Goal: Task Accomplishment & Management: Manage account settings

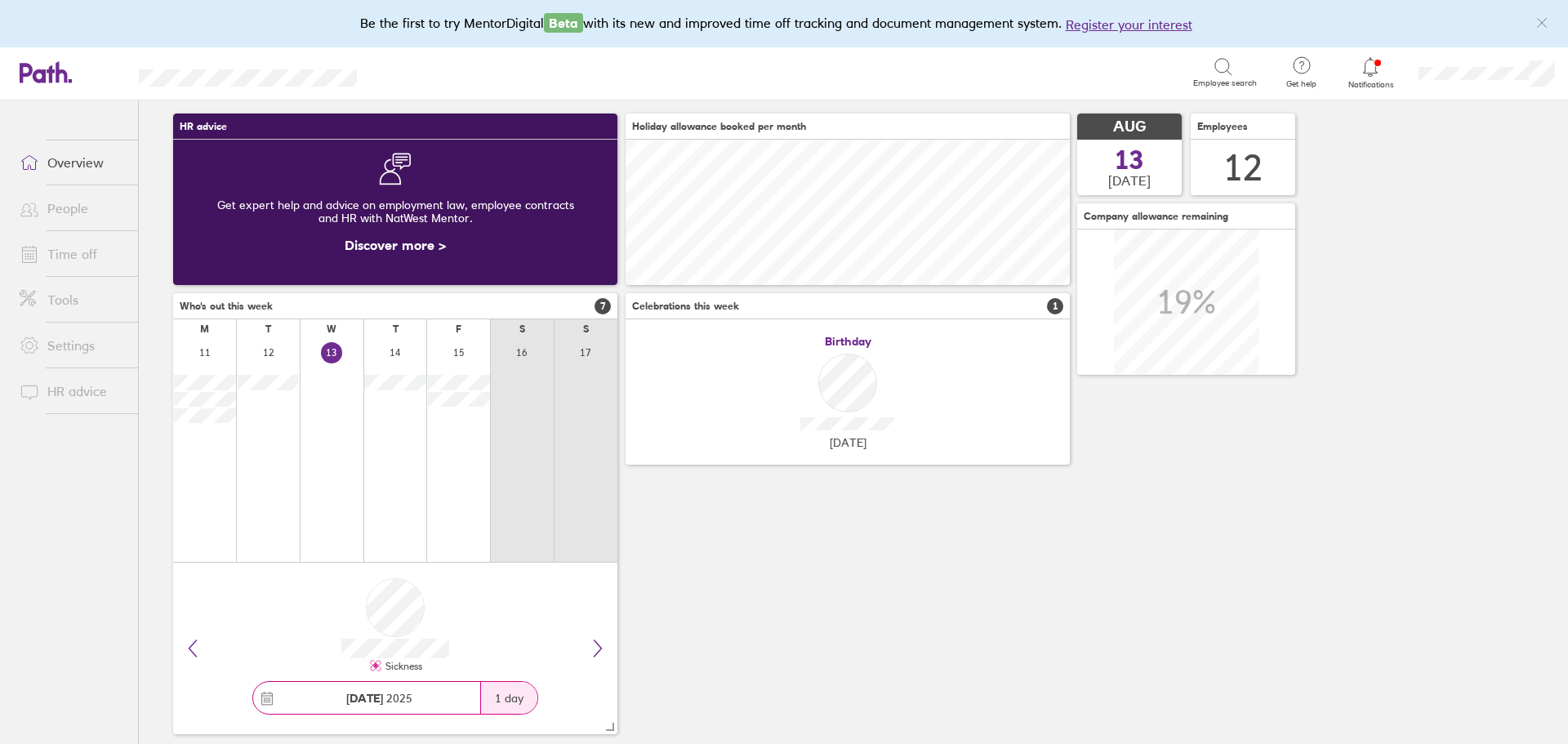
scroll to position [72, 0]
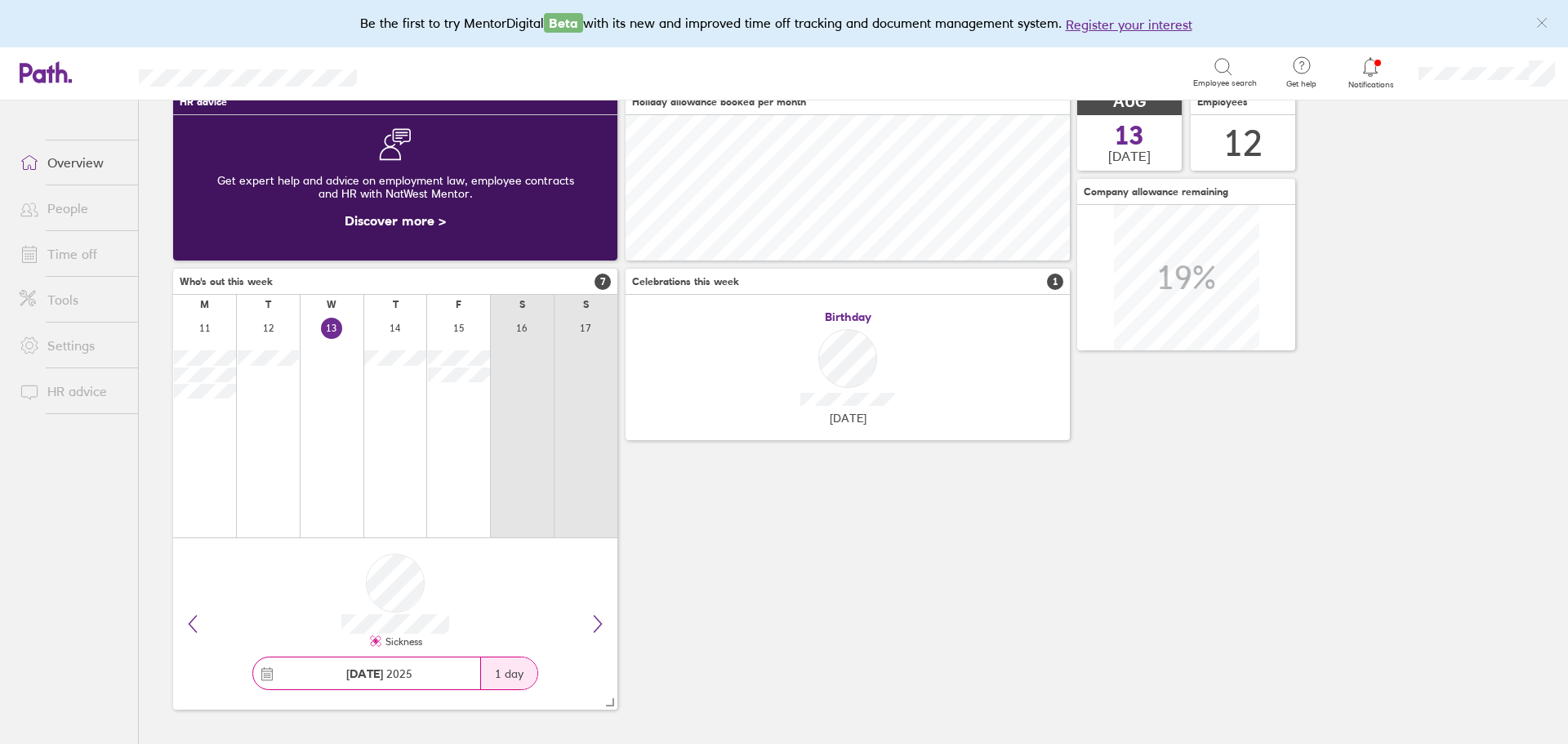
click at [389, 580] on div "Sickness" at bounding box center [395, 600] width 418 height 99
click at [74, 169] on link "Overview" at bounding box center [73, 162] width 132 height 33
click at [60, 201] on link "People" at bounding box center [73, 208] width 132 height 33
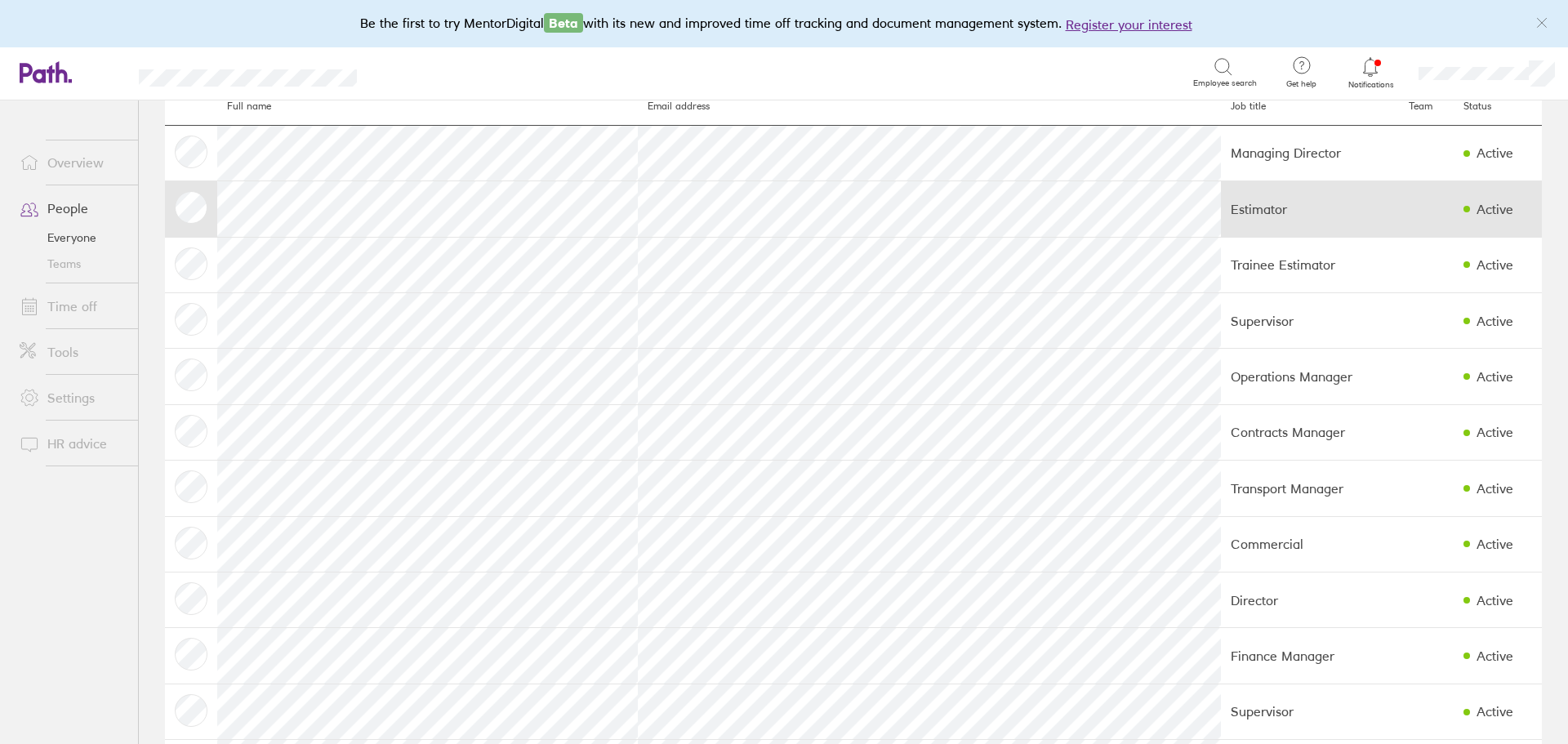
scroll to position [144, 0]
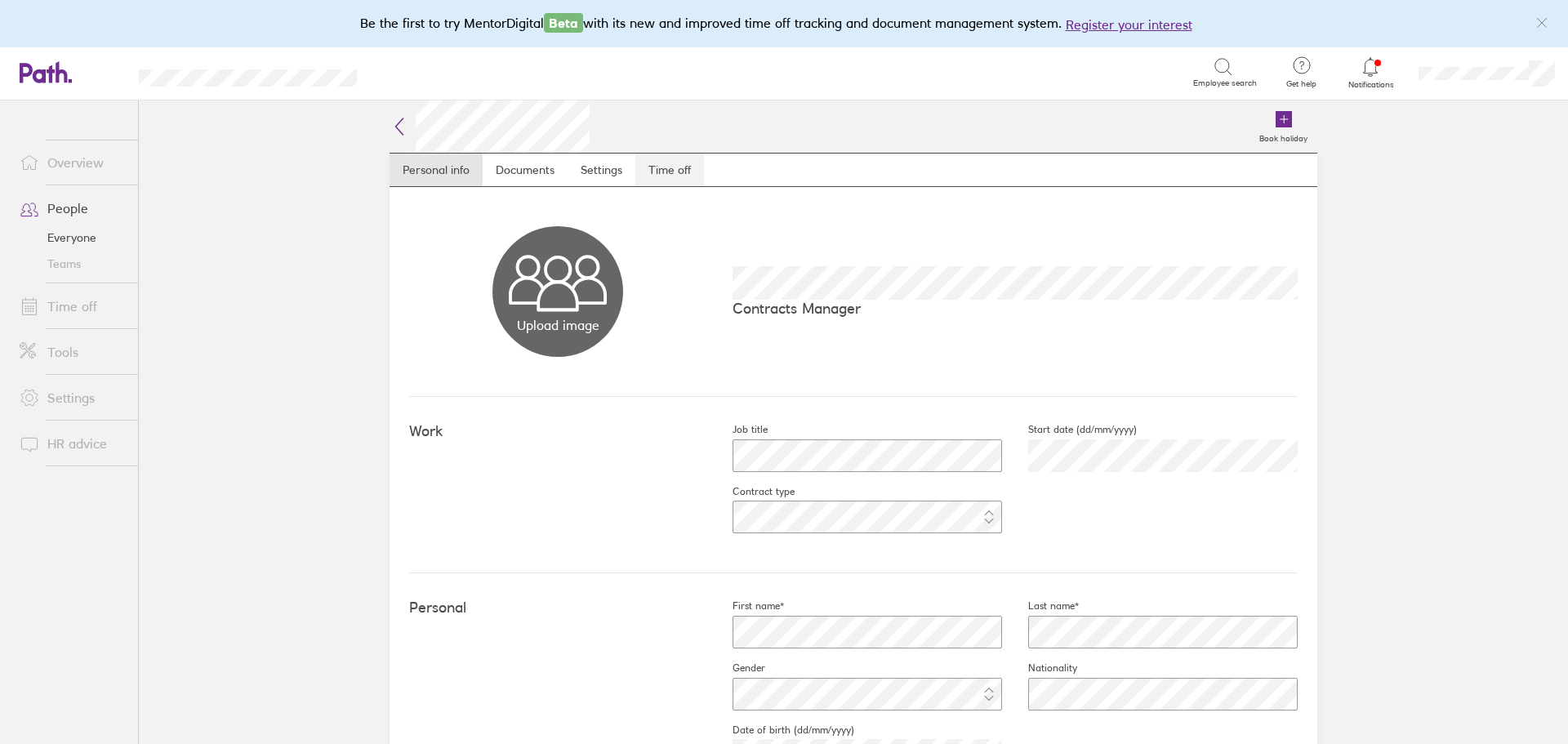
click at [657, 161] on link "Time off" at bounding box center [669, 170] width 68 height 33
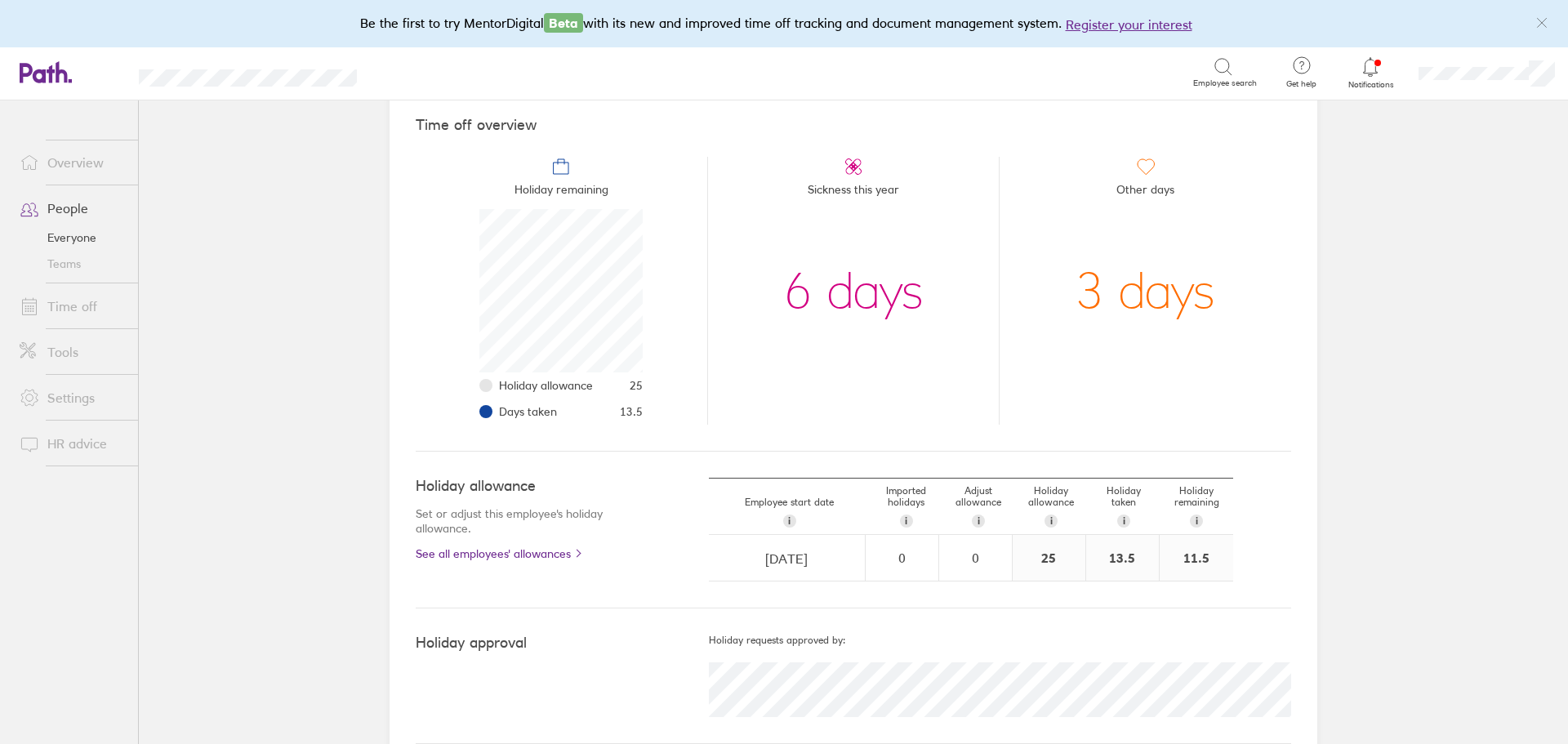
scroll to position [168, 0]
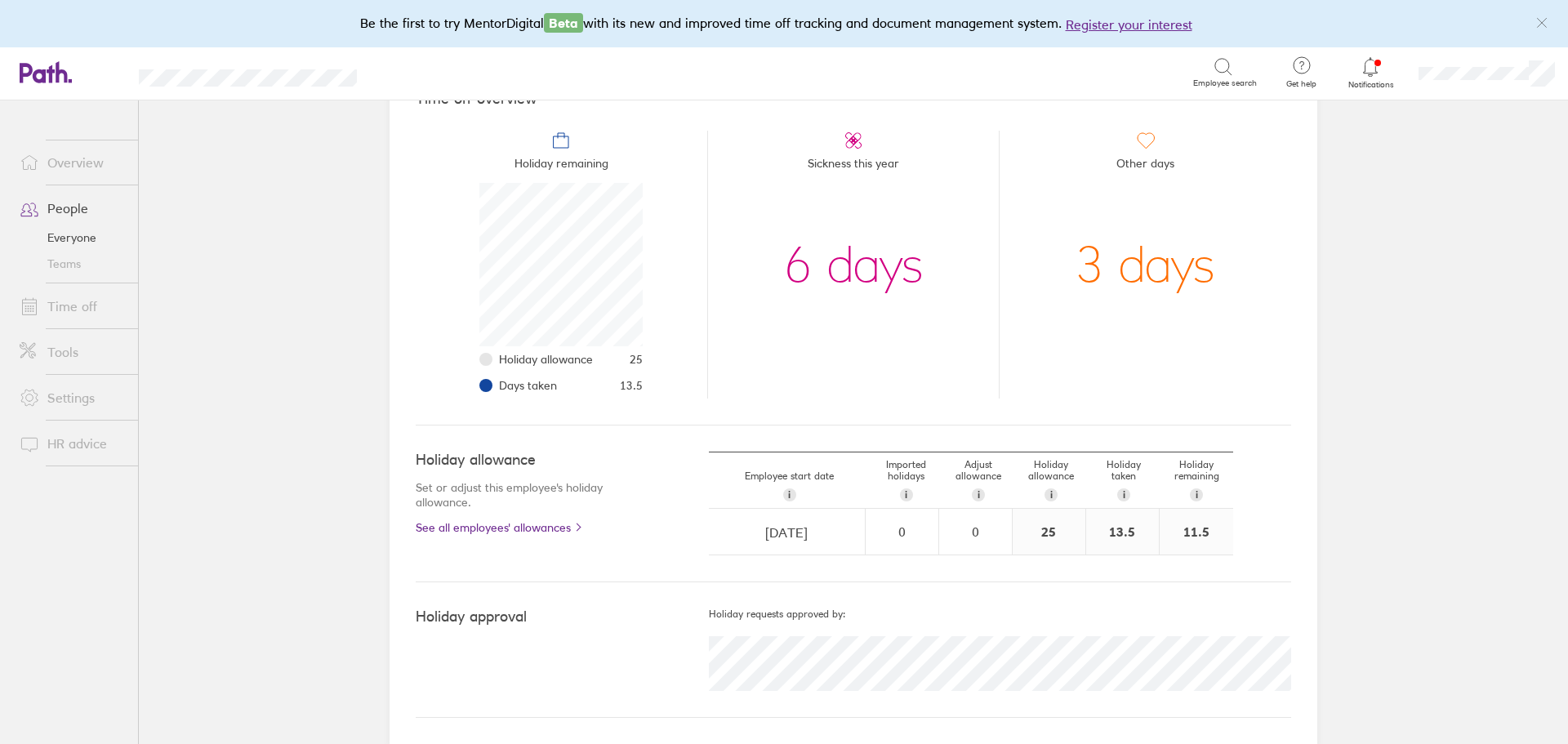
click at [1126, 273] on div "3 days" at bounding box center [1145, 264] width 139 height 163
click at [1145, 160] on span "Other days" at bounding box center [1146, 166] width 58 height 33
click at [1131, 296] on div "3 days" at bounding box center [1145, 264] width 139 height 163
click at [1101, 286] on div "3 days" at bounding box center [1145, 264] width 139 height 163
click at [1135, 154] on span "Other days" at bounding box center [1146, 166] width 58 height 33
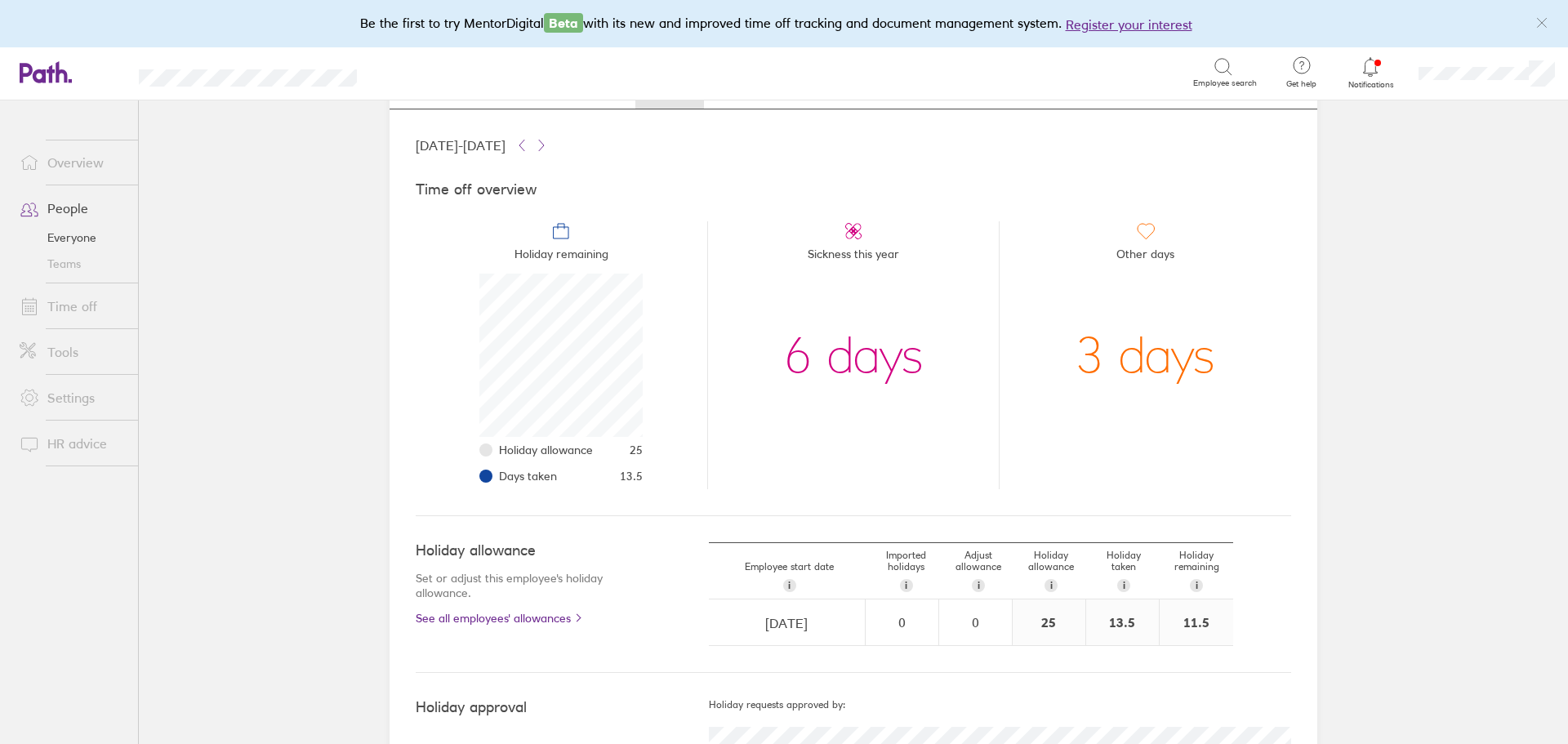
scroll to position [0, 0]
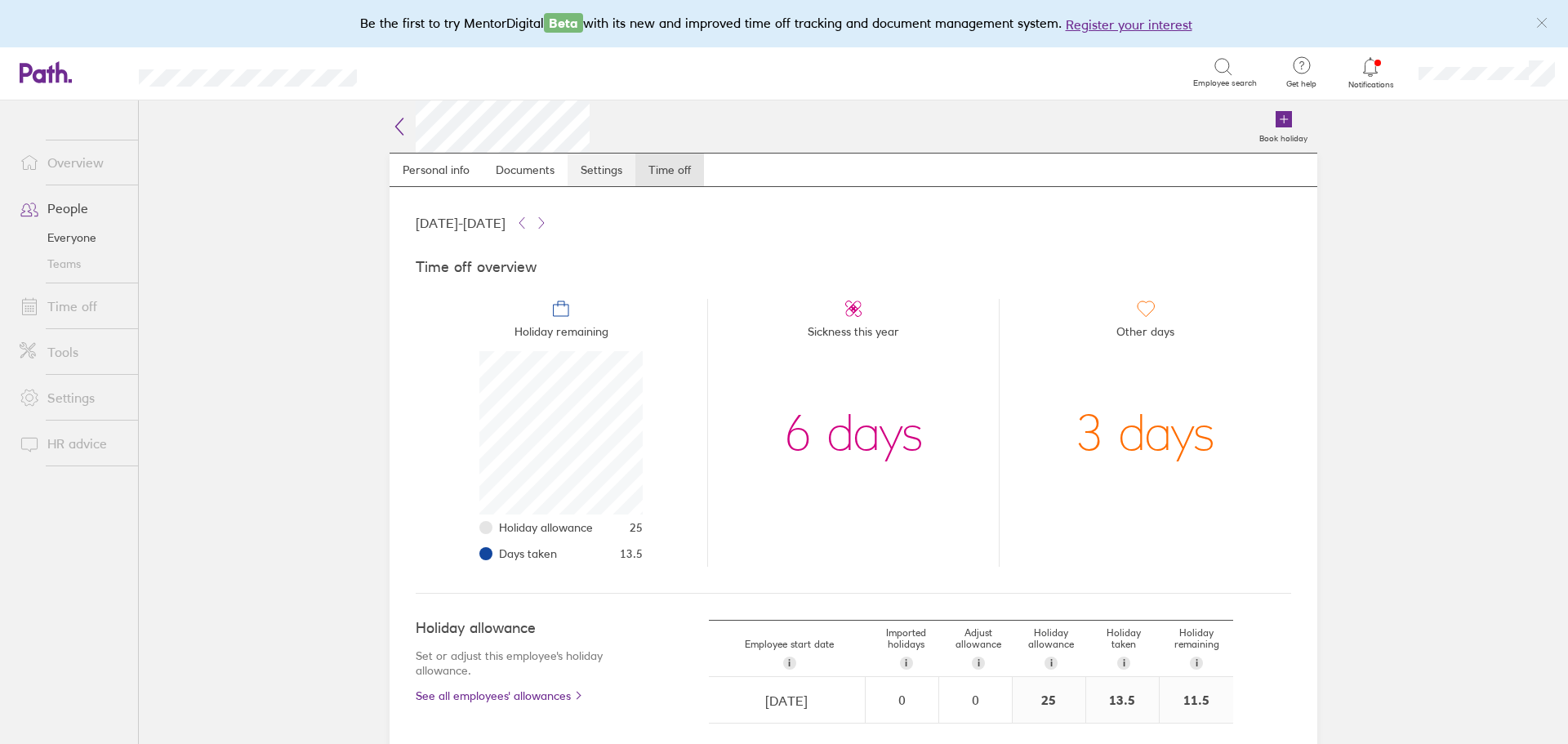
click at [592, 181] on link "Settings" at bounding box center [602, 170] width 68 height 33
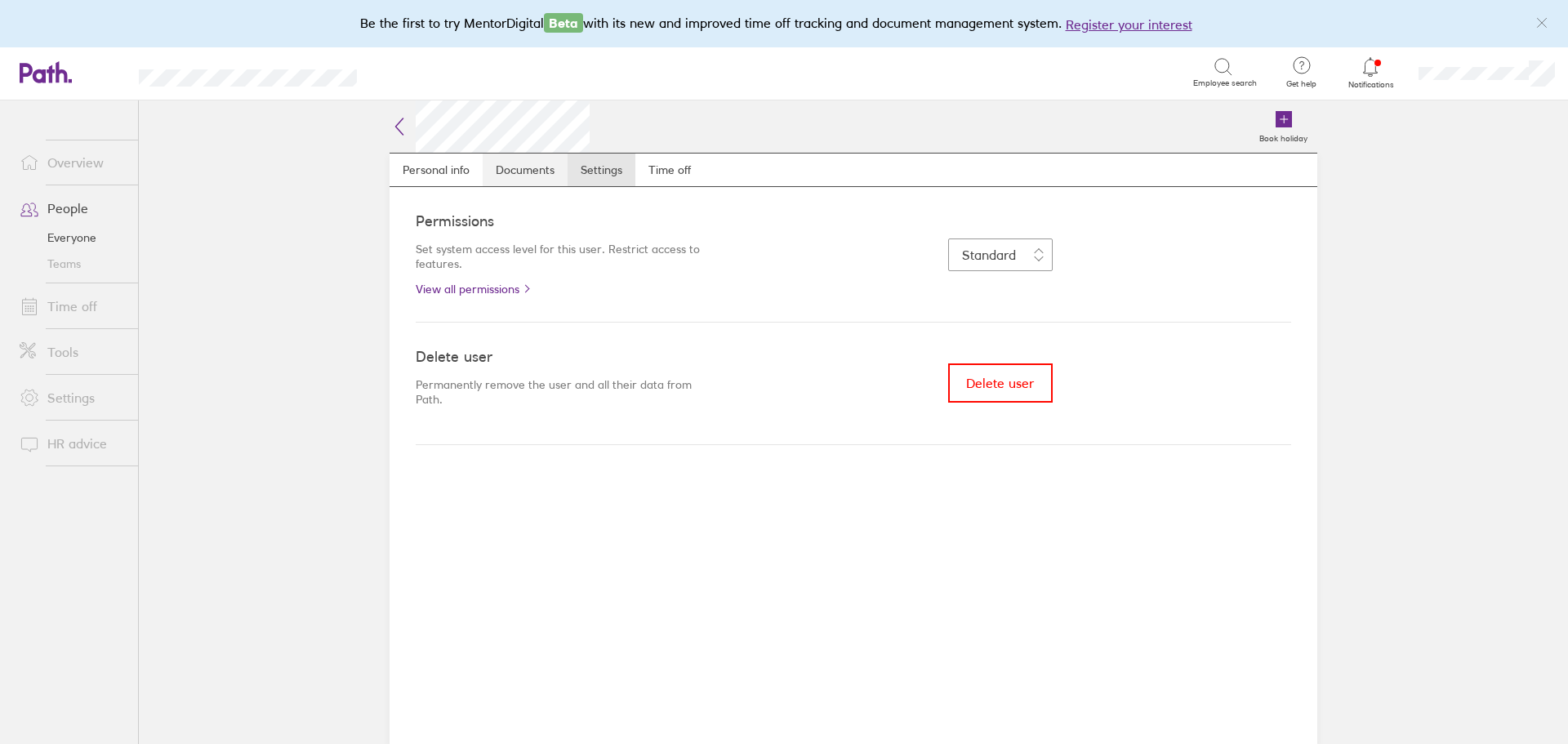
click at [527, 164] on link "Documents" at bounding box center [525, 170] width 85 height 33
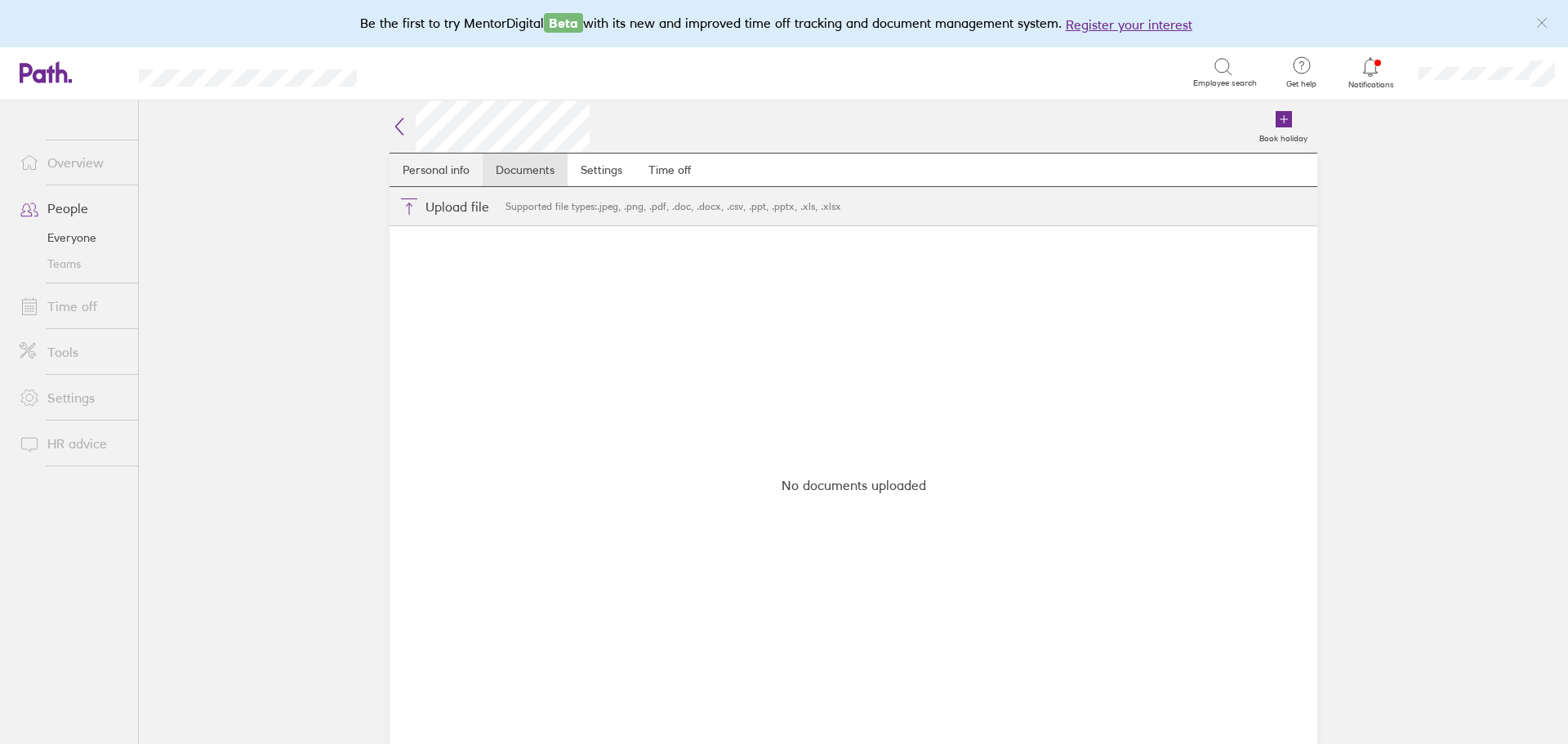
click at [456, 160] on link "Personal info" at bounding box center [436, 170] width 93 height 33
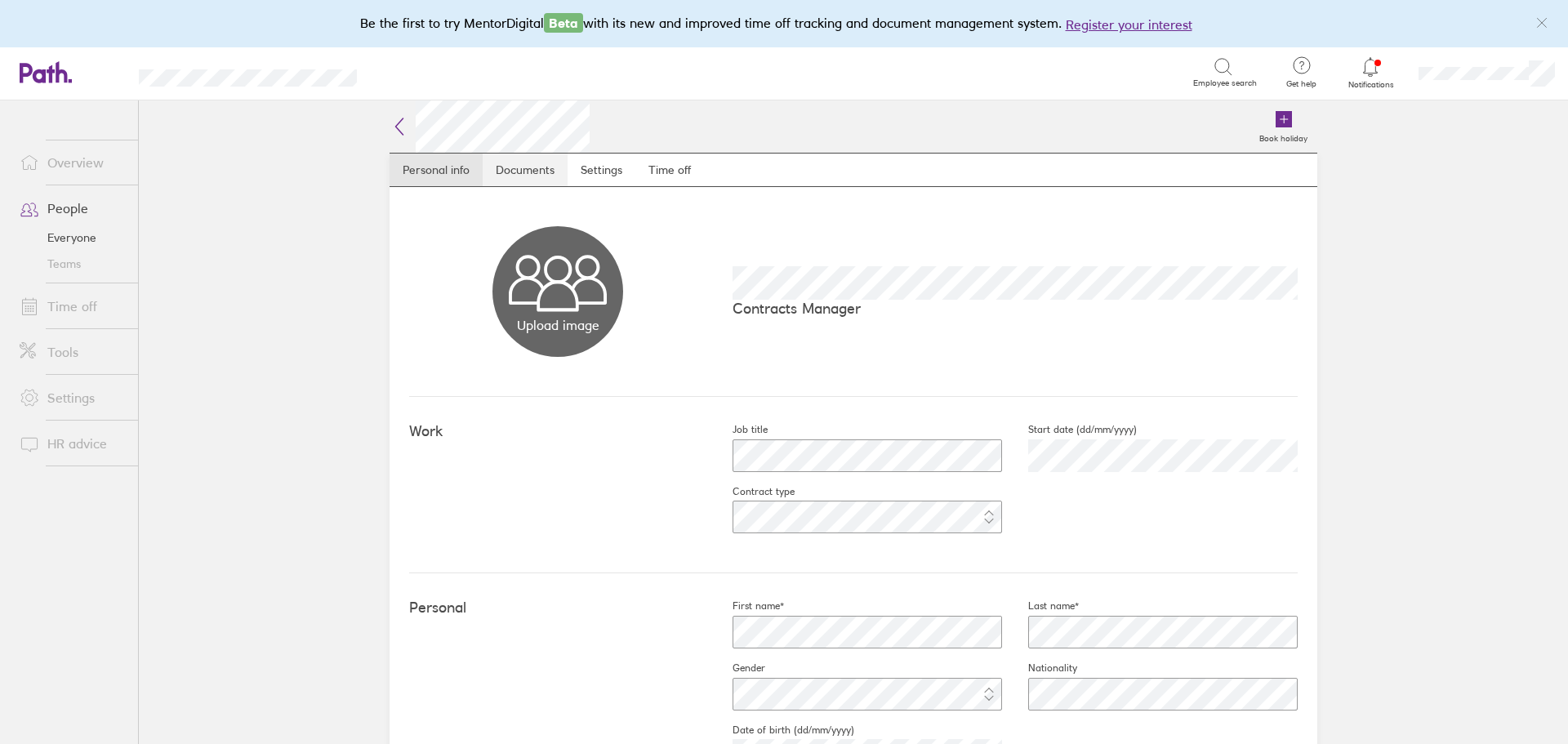
click at [520, 173] on link "Documents" at bounding box center [525, 170] width 85 height 33
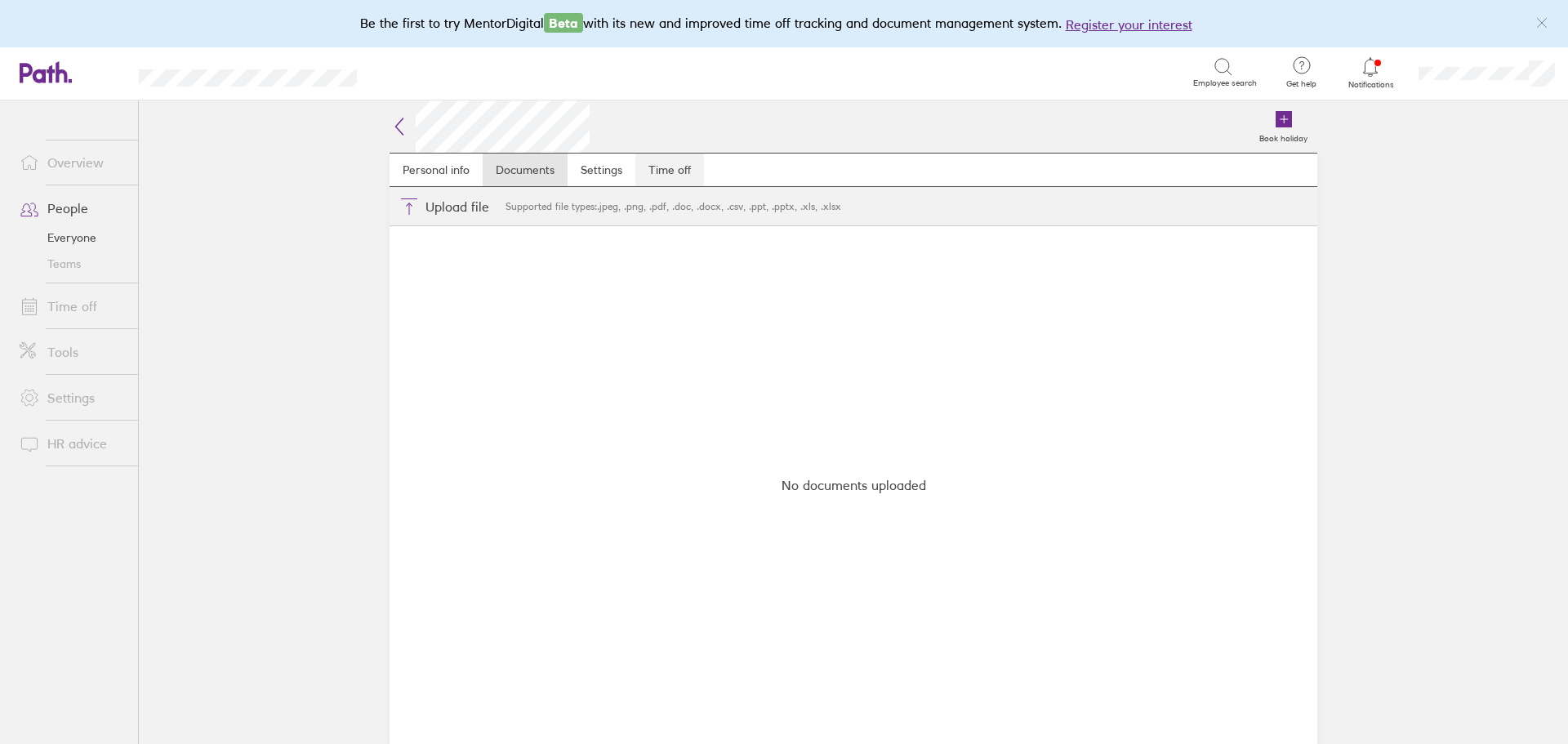
click at [667, 163] on link "Time off" at bounding box center [669, 170] width 68 height 33
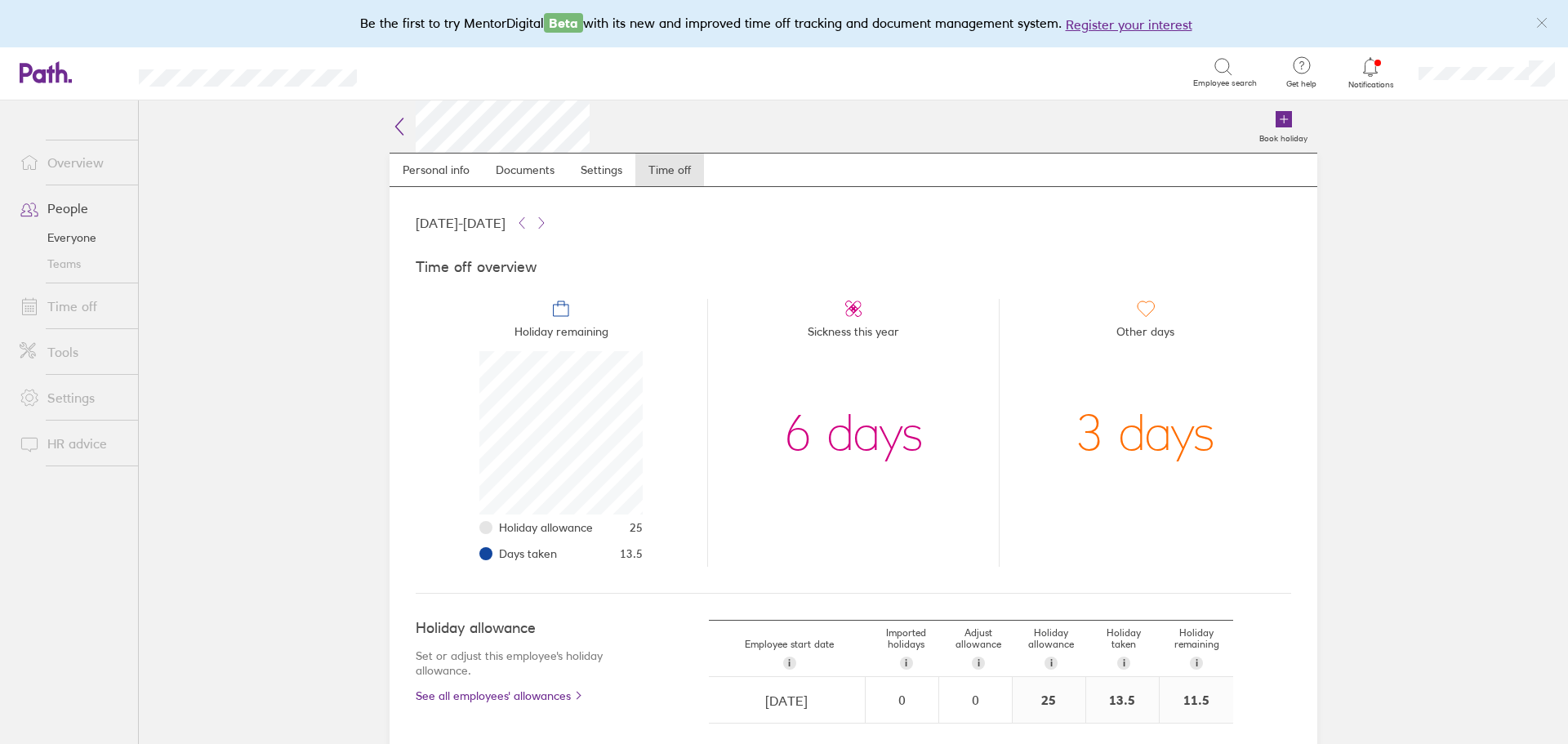
scroll to position [163, 163]
click at [1161, 447] on div "3 days" at bounding box center [1145, 432] width 139 height 163
click at [1061, 307] on li "Other days 3 days" at bounding box center [1145, 432] width 292 height 268
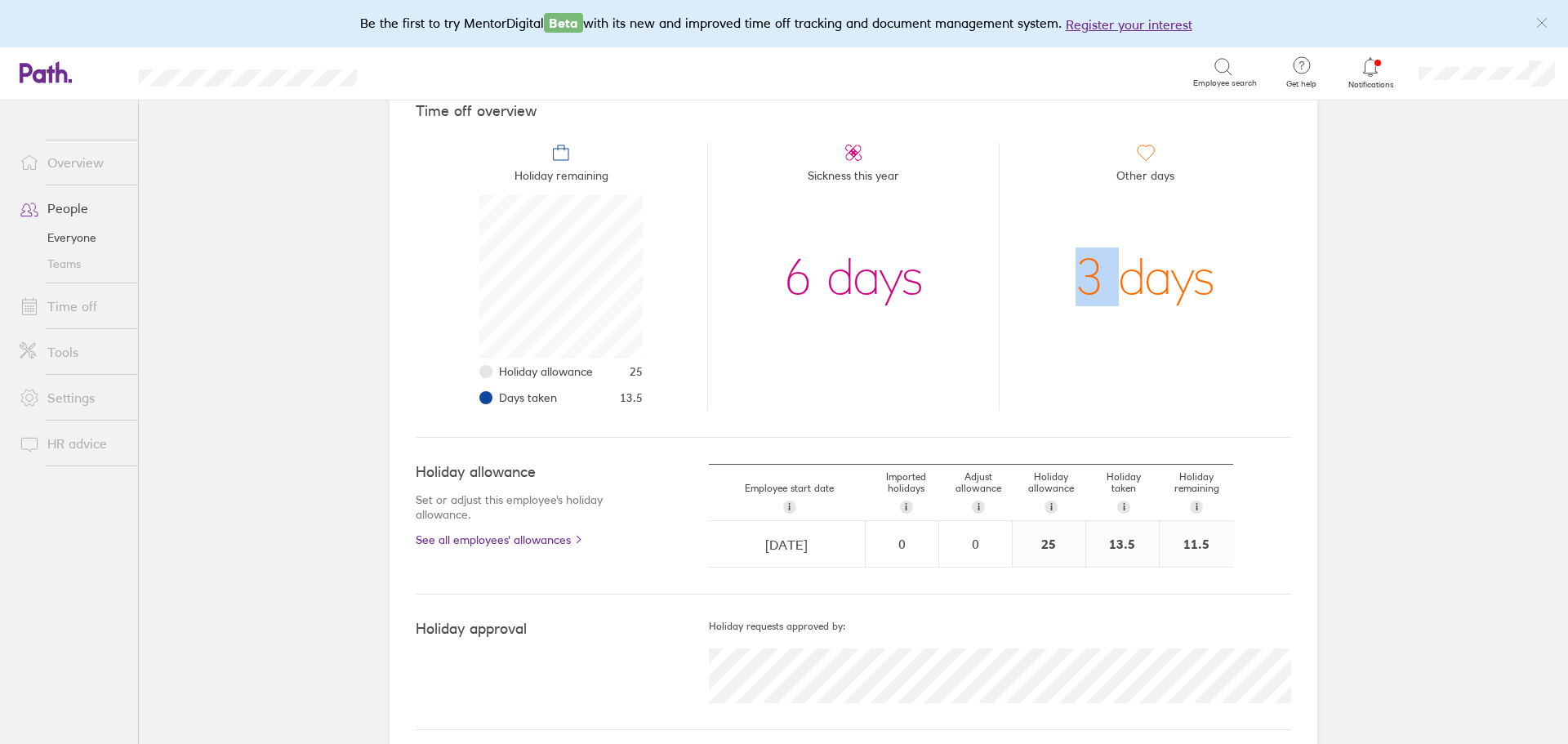
scroll to position [168, 0]
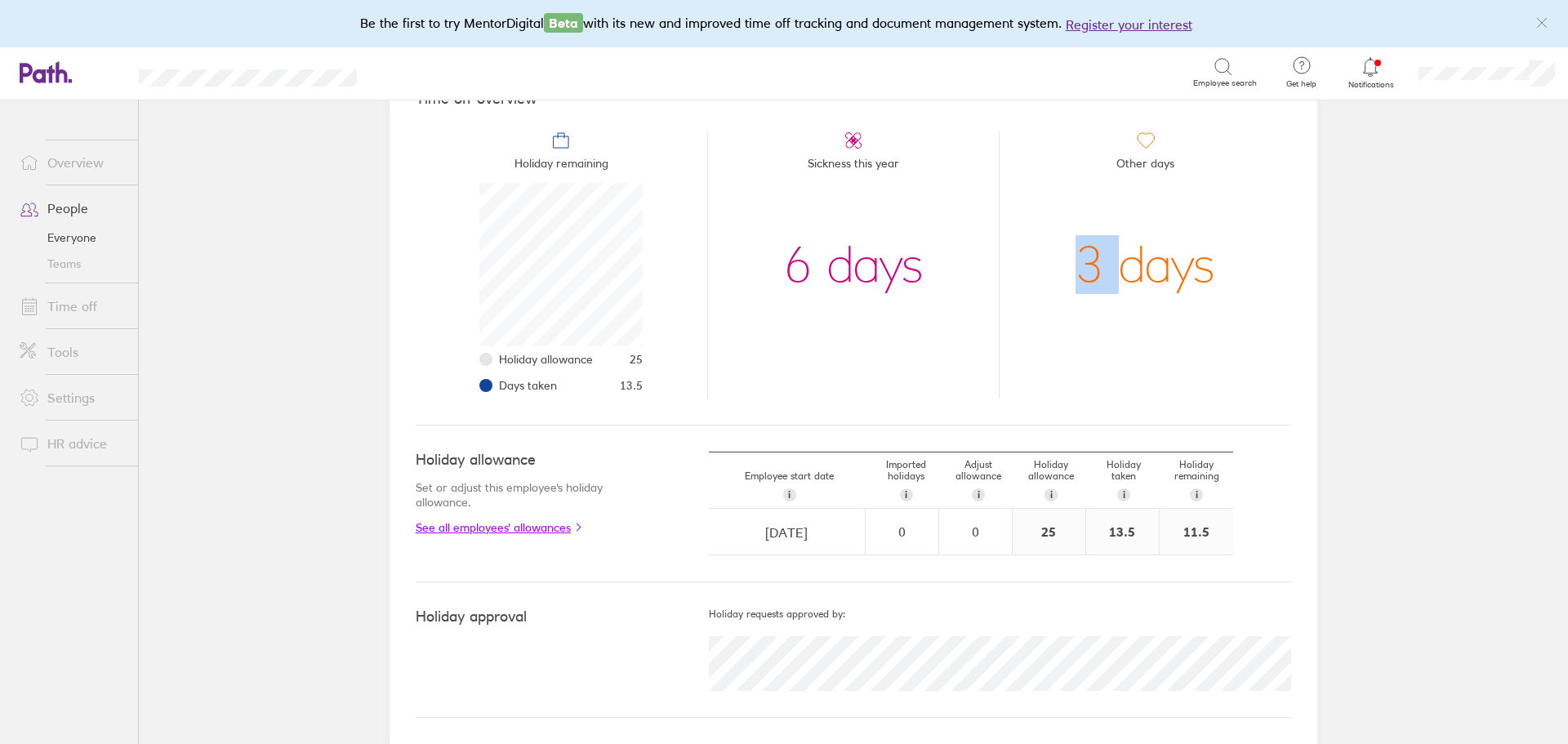
click at [514, 527] on link "See all employees' allowances" at bounding box center [530, 527] width 228 height 13
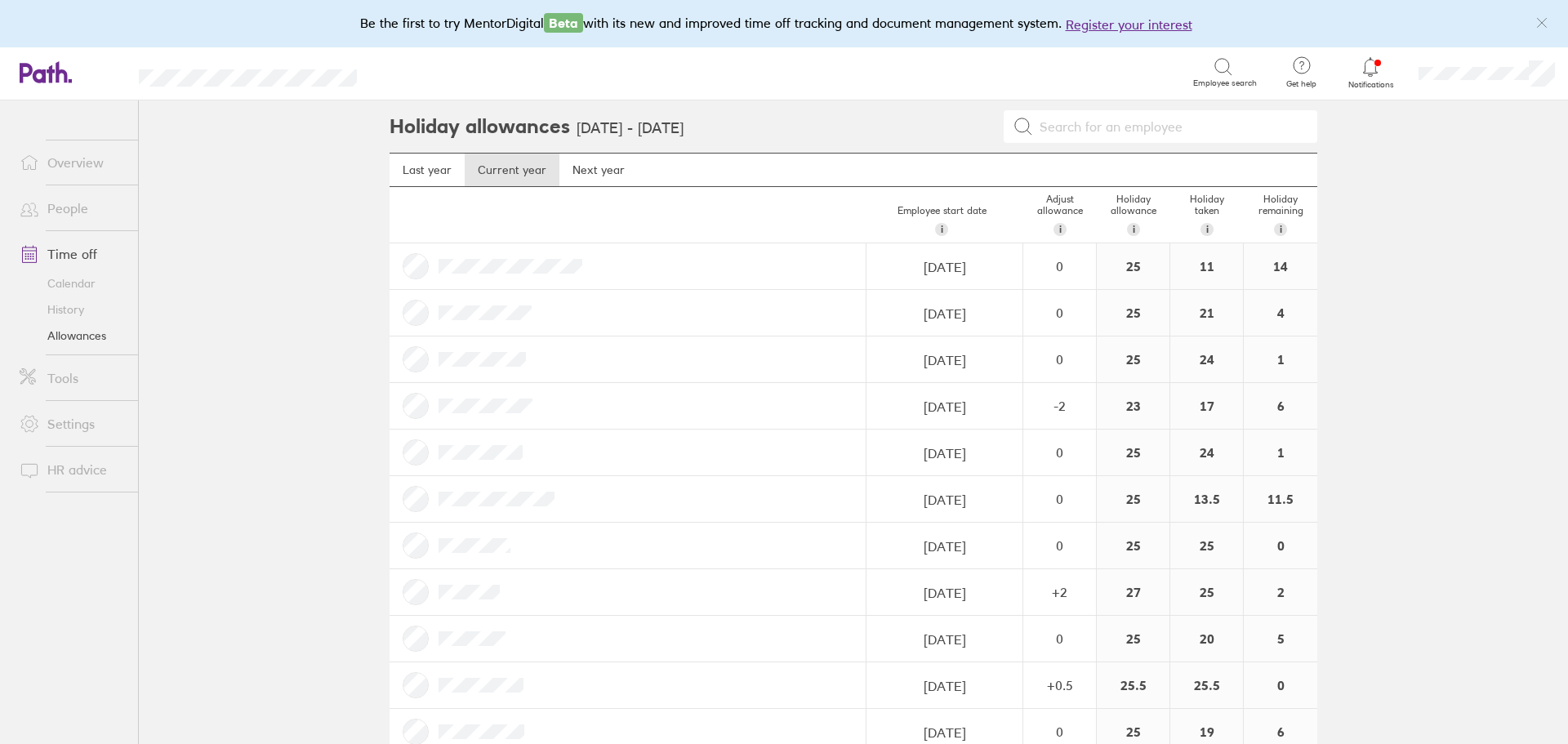
click at [74, 257] on link "Time off" at bounding box center [73, 253] width 132 height 33
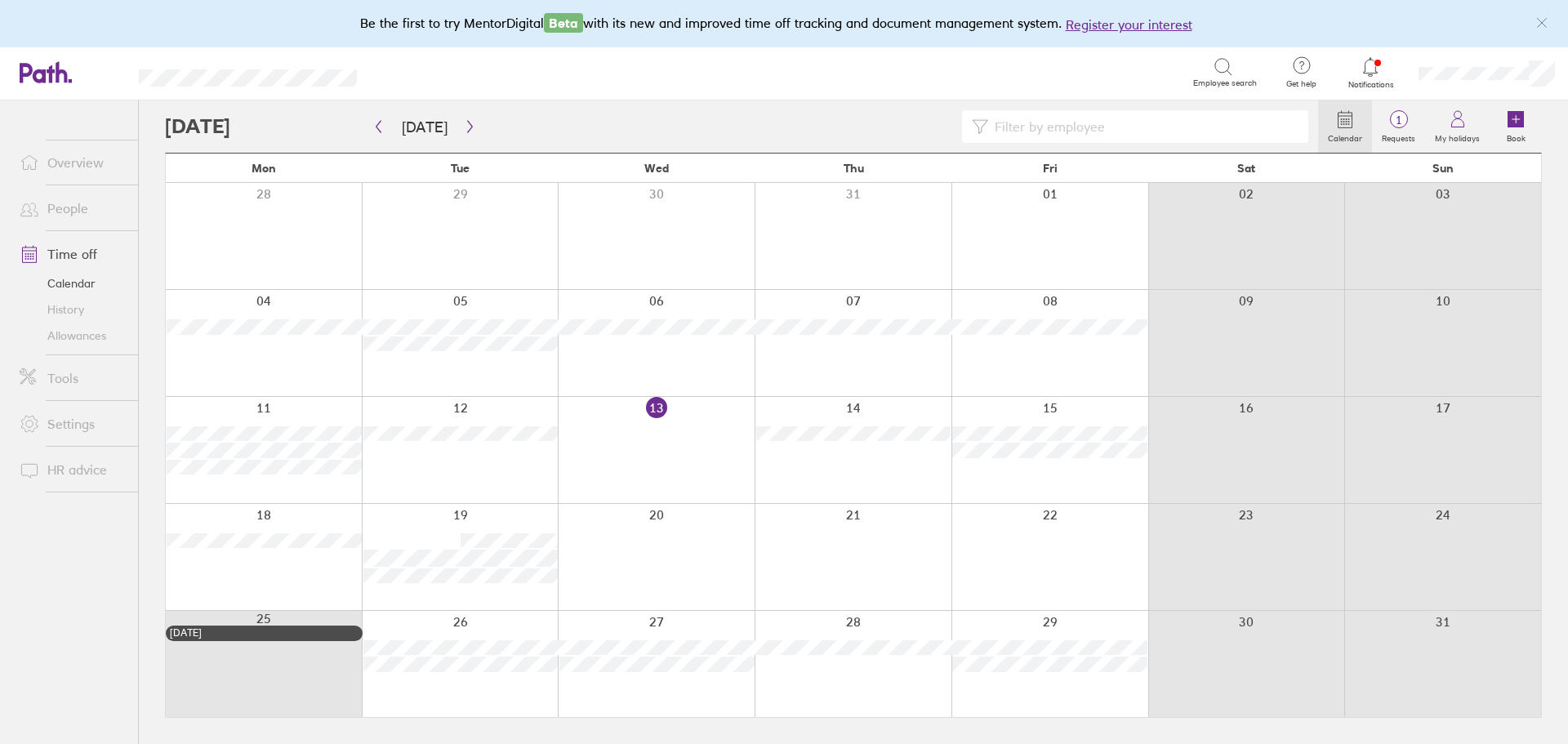
click at [1082, 132] on input at bounding box center [1143, 126] width 310 height 31
type input "jimmy"
click at [378, 128] on icon "button" at bounding box center [378, 126] width 13 height 13
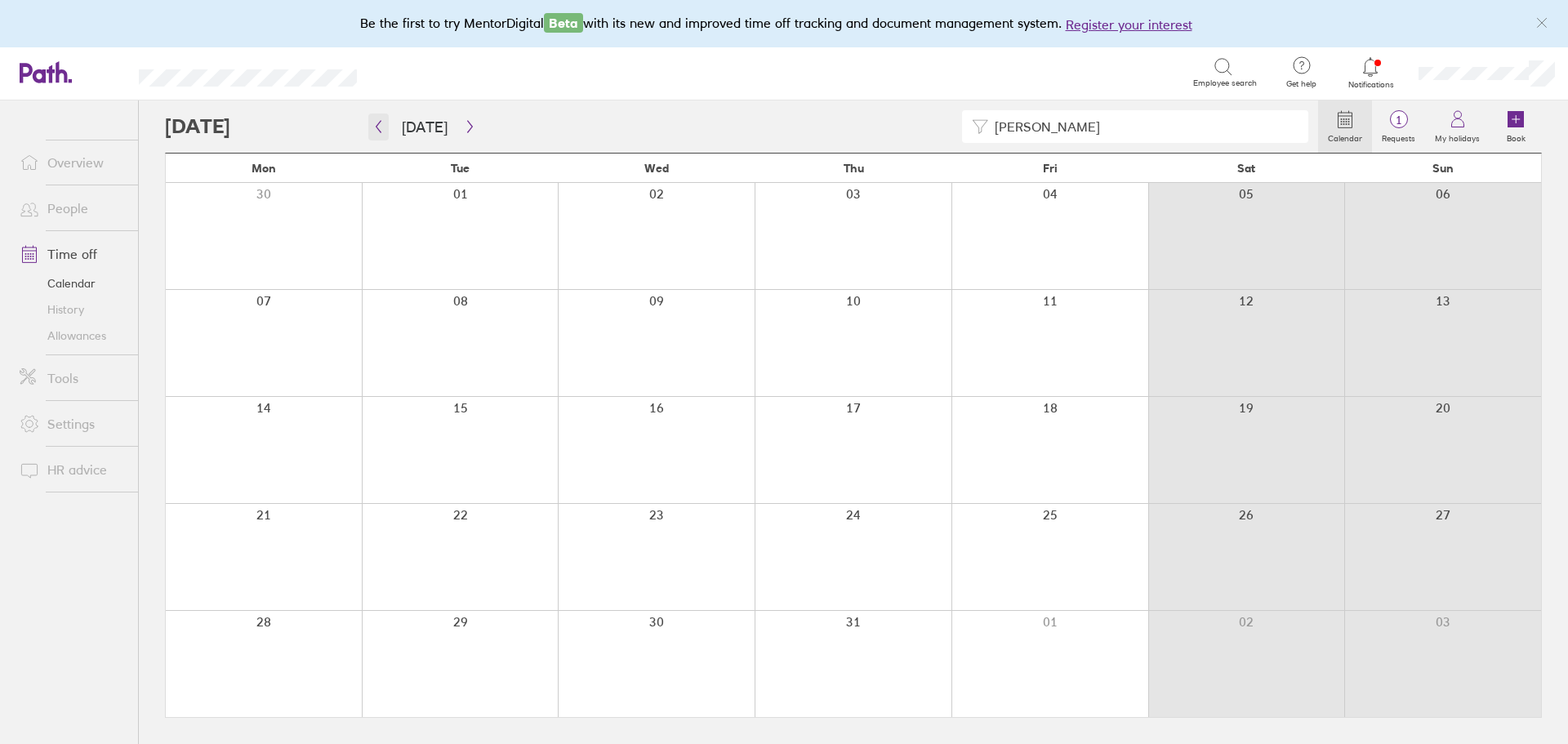
click at [378, 128] on icon "button" at bounding box center [378, 126] width 13 height 13
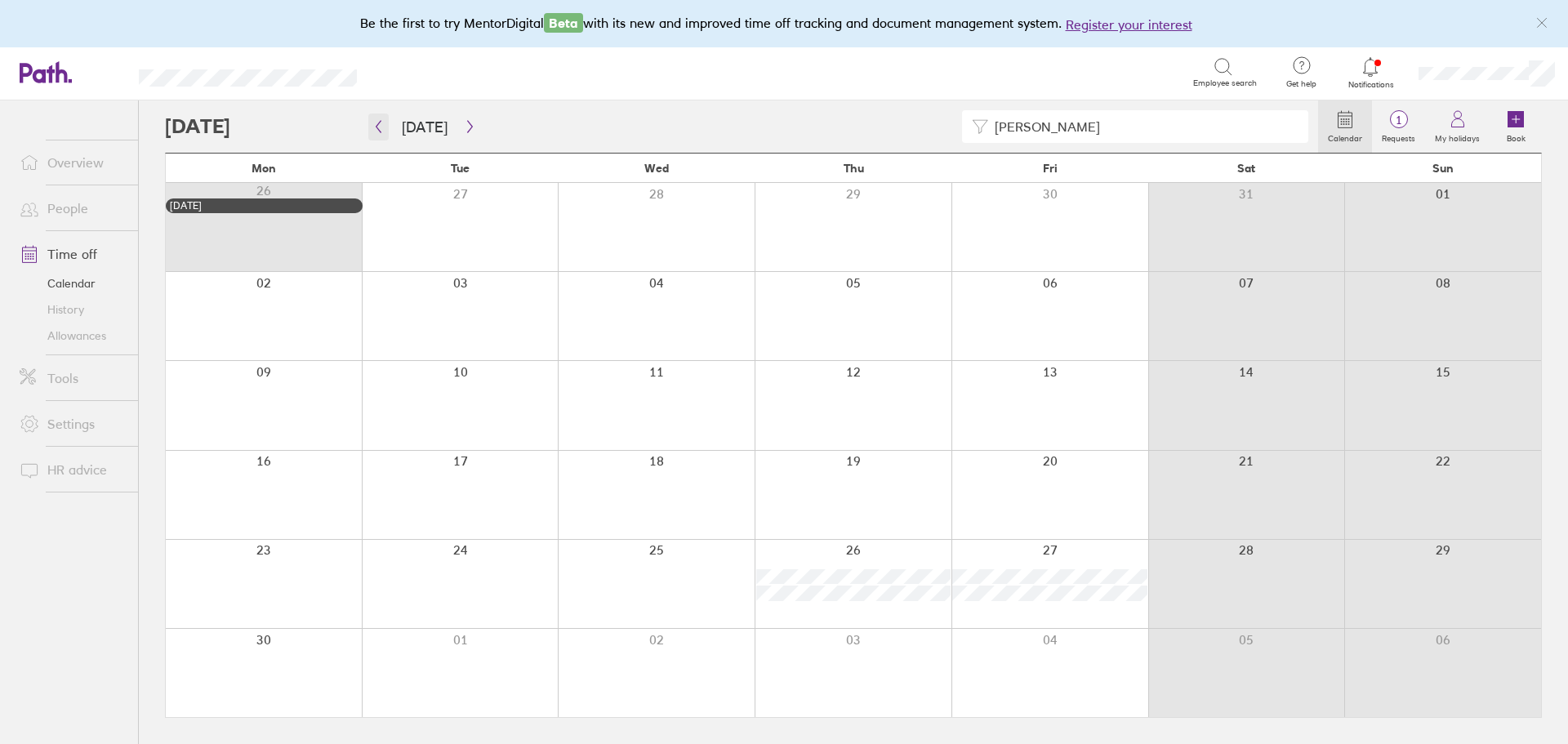
click at [378, 128] on icon "button" at bounding box center [378, 126] width 13 height 13
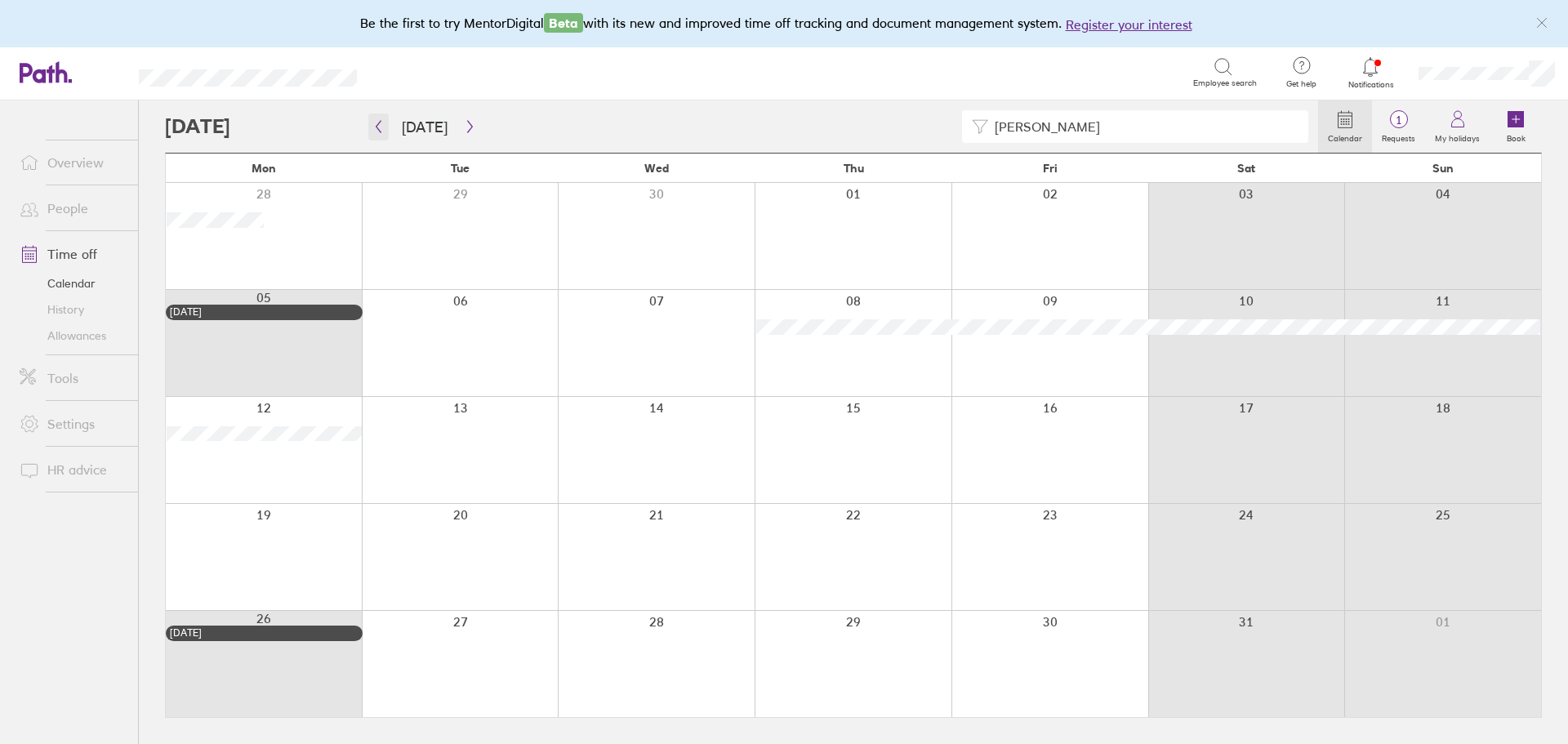
click at [378, 128] on icon "button" at bounding box center [378, 126] width 13 height 13
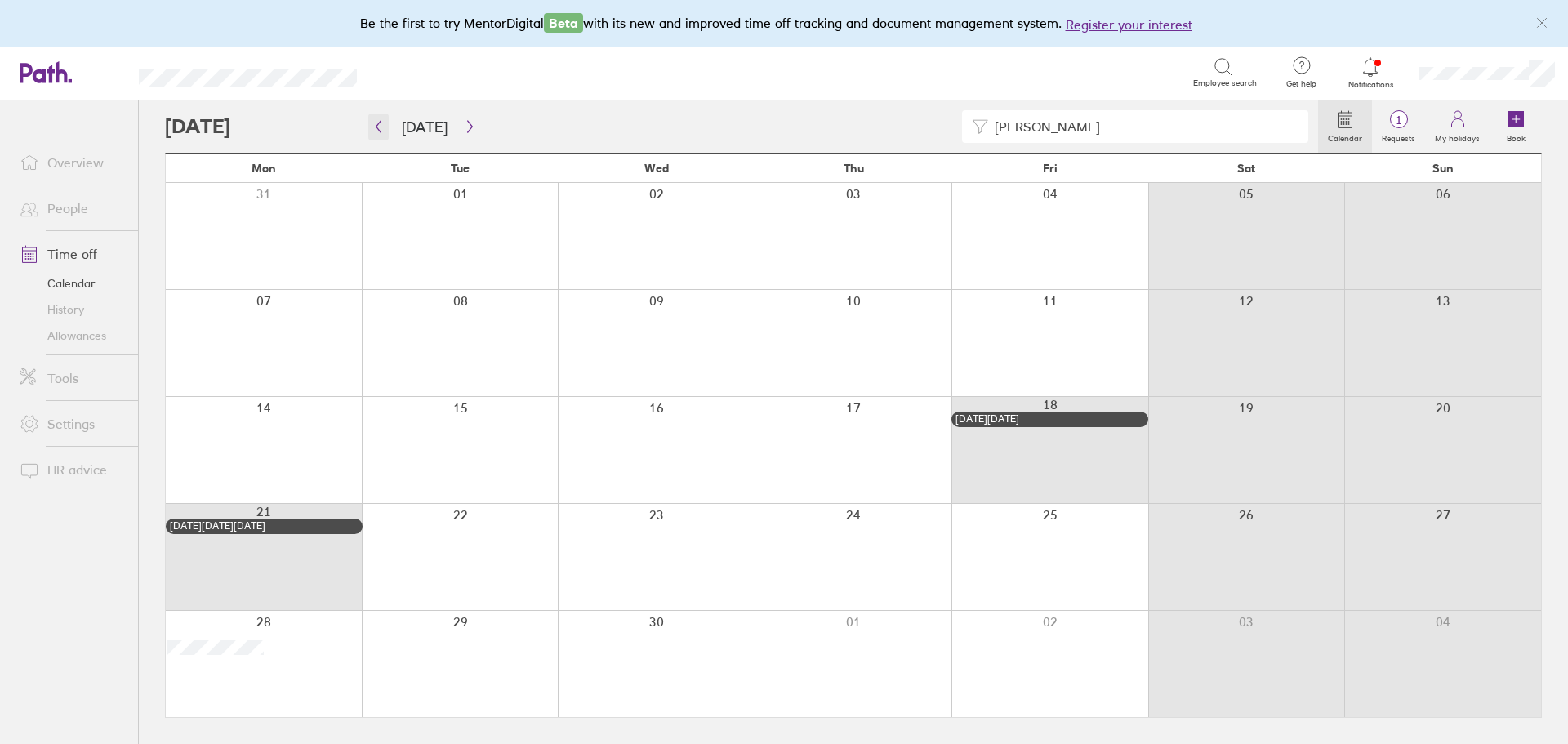
click at [378, 128] on icon "button" at bounding box center [378, 126] width 13 height 13
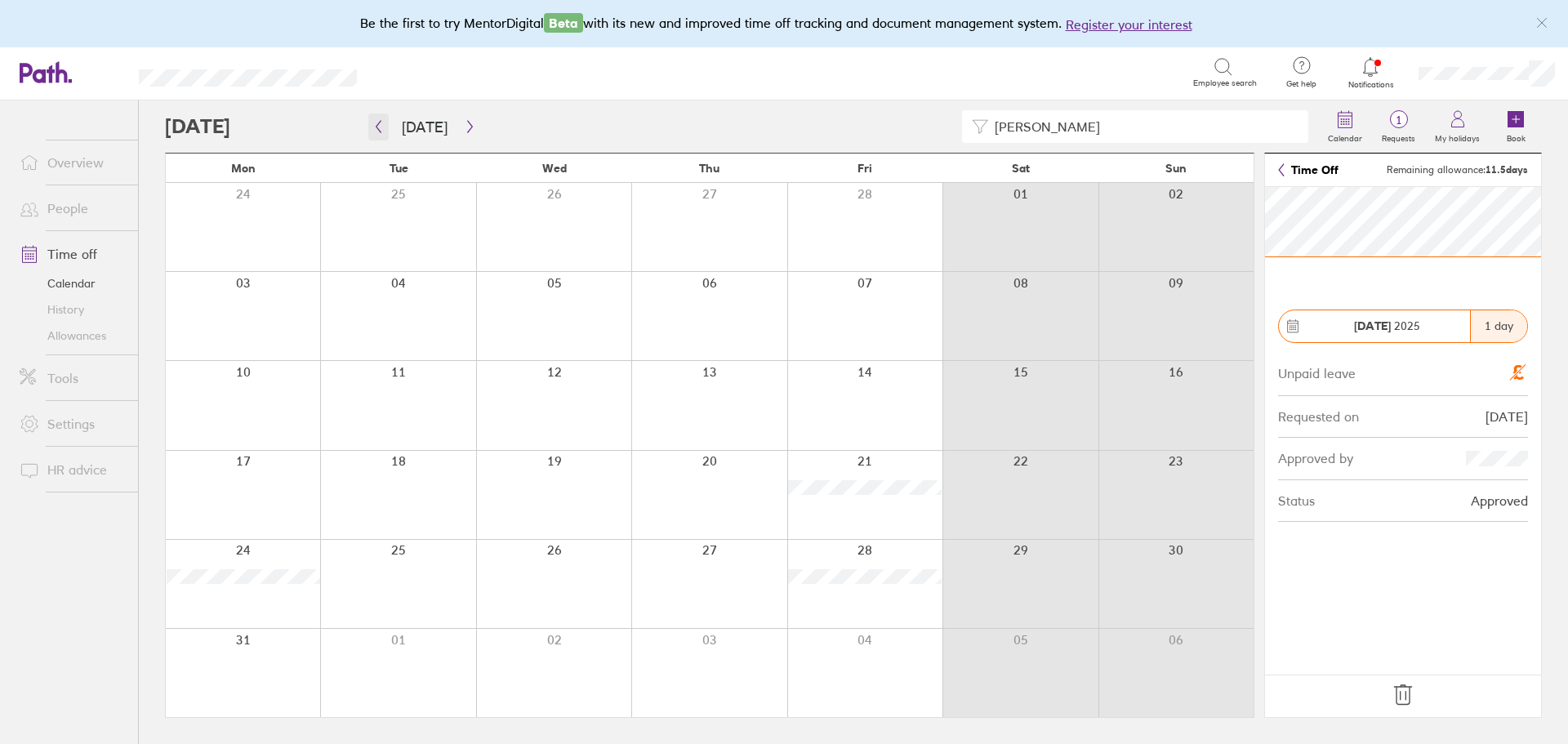
click at [382, 129] on icon "button" at bounding box center [378, 126] width 13 height 13
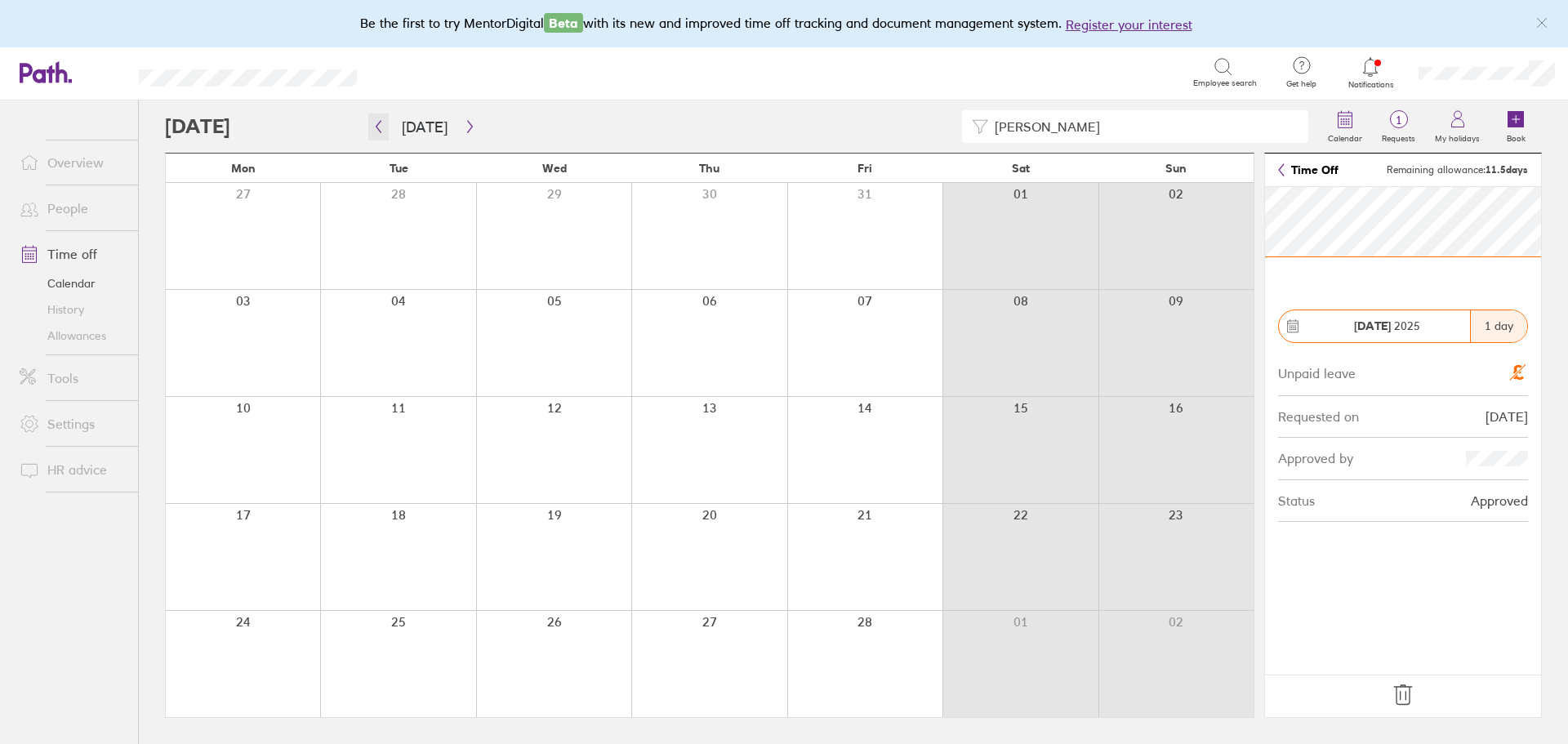
click at [382, 132] on icon "button" at bounding box center [378, 126] width 13 height 13
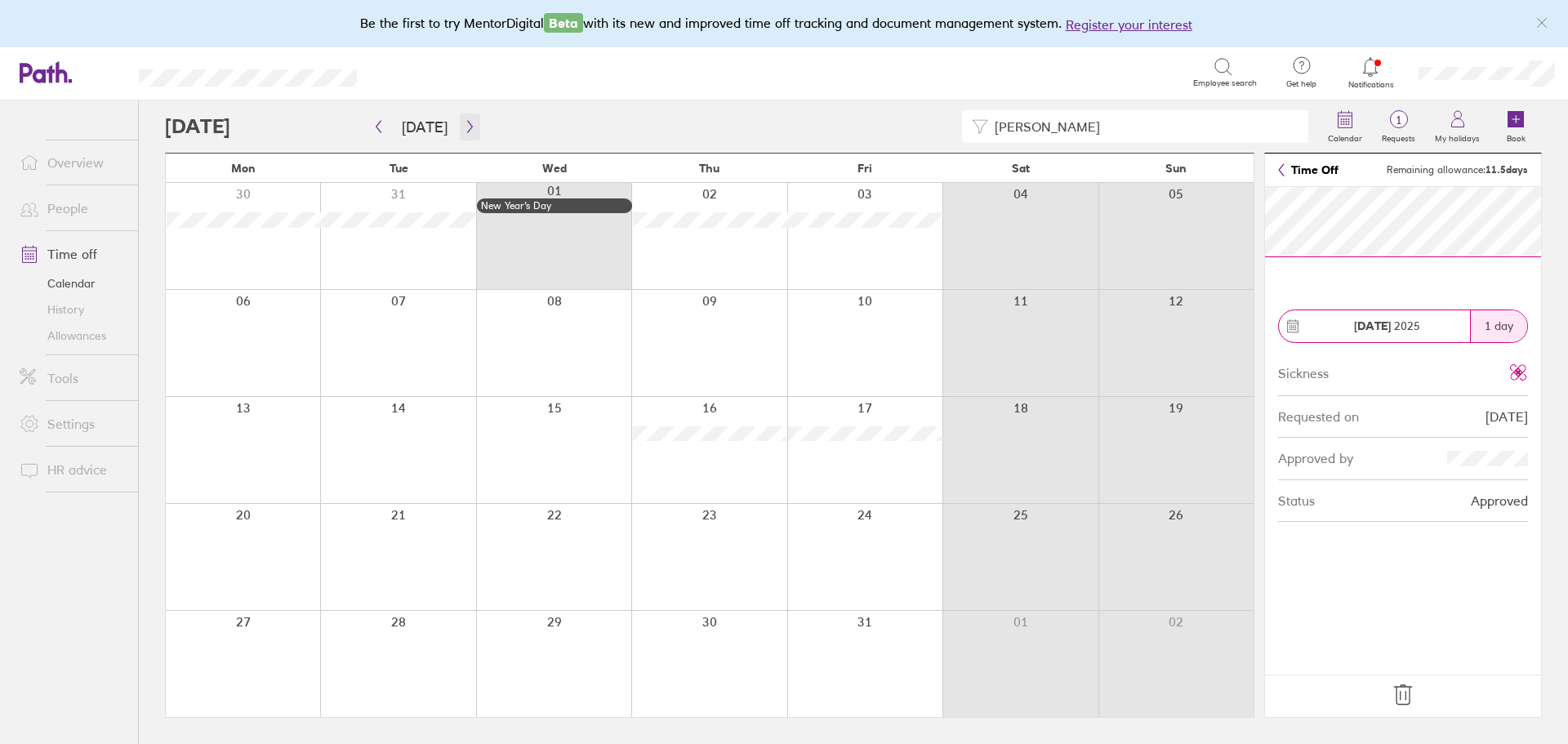
click at [466, 132] on icon "button" at bounding box center [470, 126] width 13 height 13
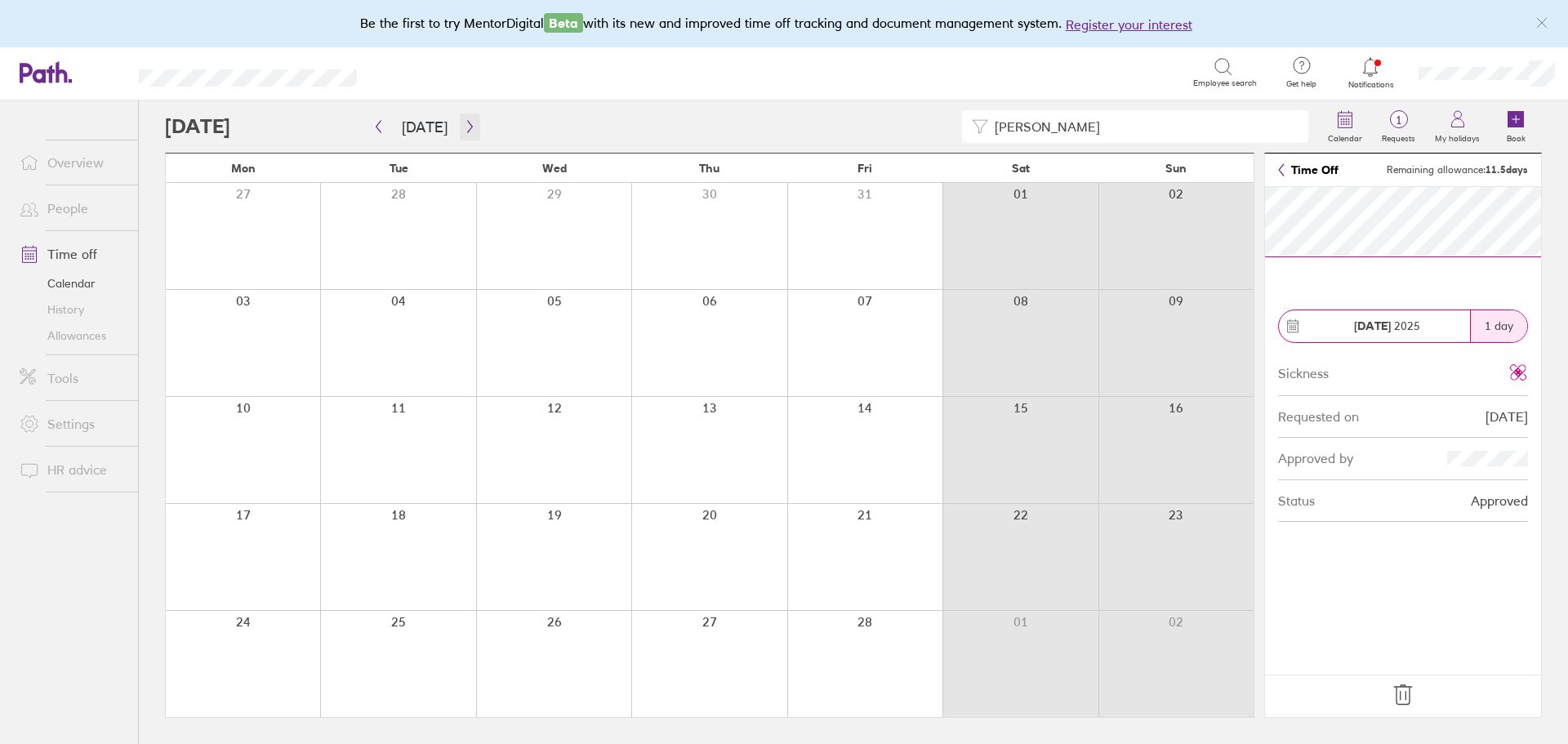
click at [466, 133] on icon "button" at bounding box center [470, 126] width 13 height 13
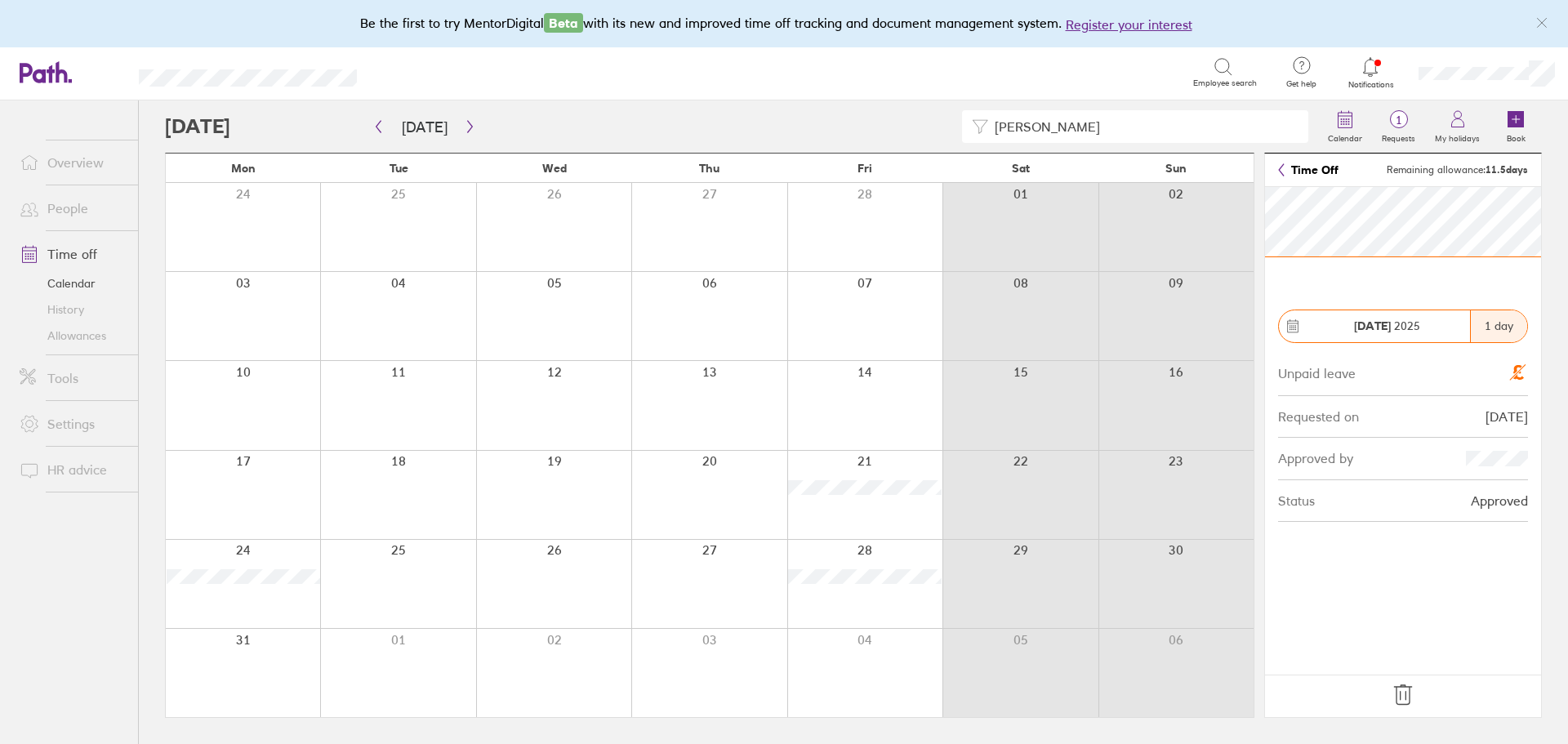
drag, startPoint x: 893, startPoint y: 628, endPoint x: 886, endPoint y: 623, distance: 8.6
click at [891, 627] on div "Mon Tue Wed Thu Fri Sat Sun 24 25 26 27 28 01 02 03 04 05 06 07 08 09 10 11 12 …" at bounding box center [710, 435] width 1090 height 565
click at [465, 126] on icon "button" at bounding box center [470, 126] width 13 height 13
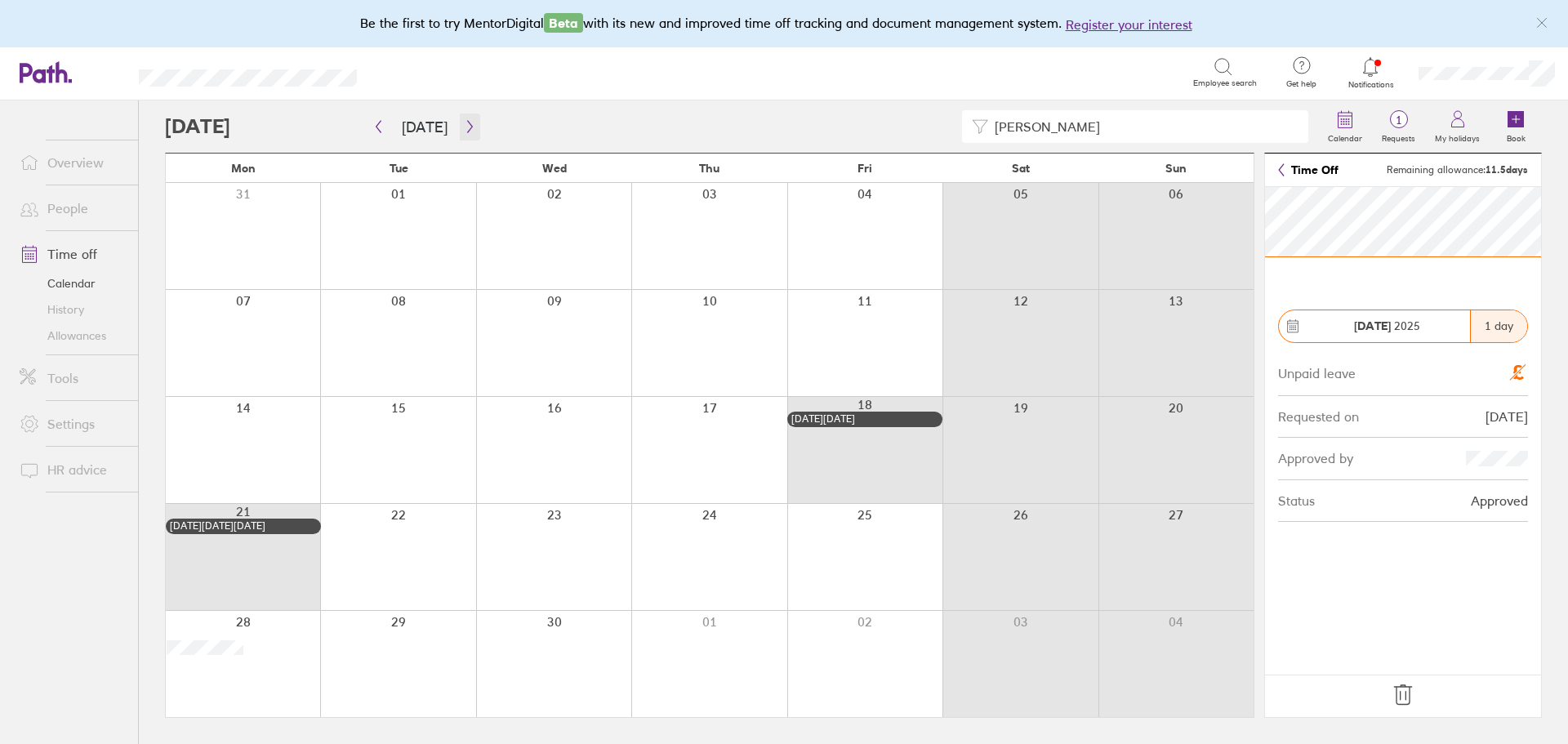
click at [466, 127] on icon "button" at bounding box center [470, 126] width 13 height 13
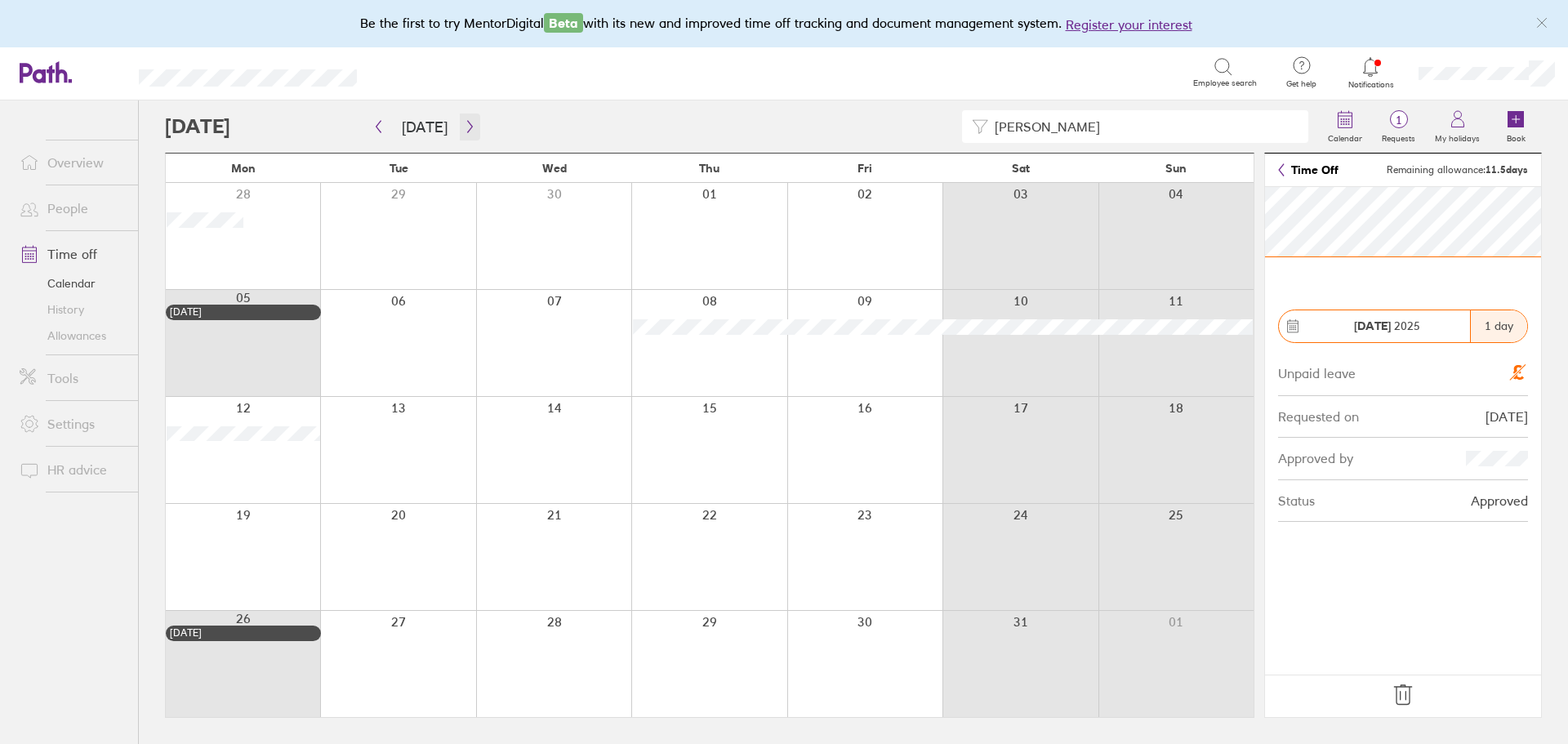
click at [466, 127] on icon "button" at bounding box center [470, 126] width 13 height 13
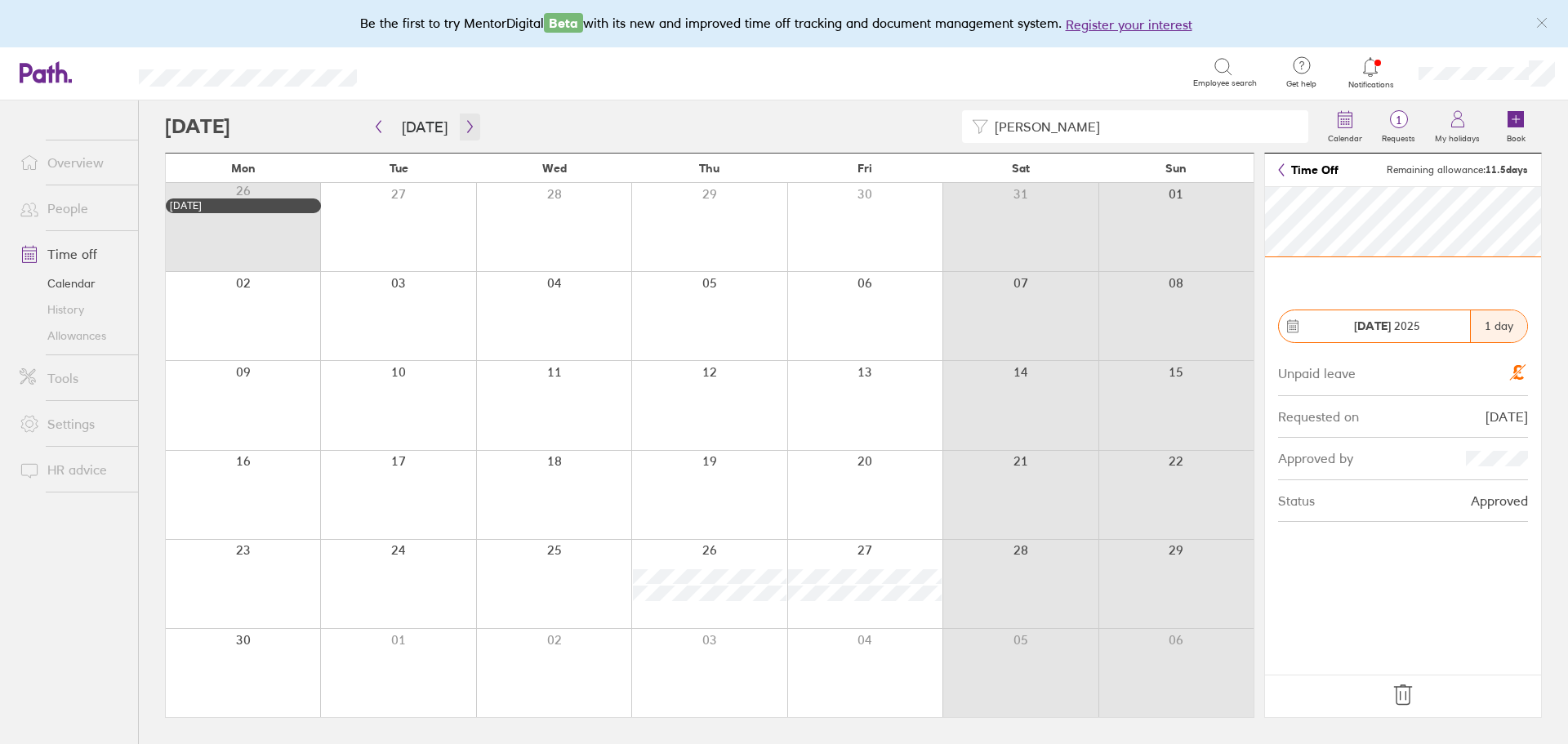
click at [466, 127] on icon "button" at bounding box center [470, 126] width 13 height 13
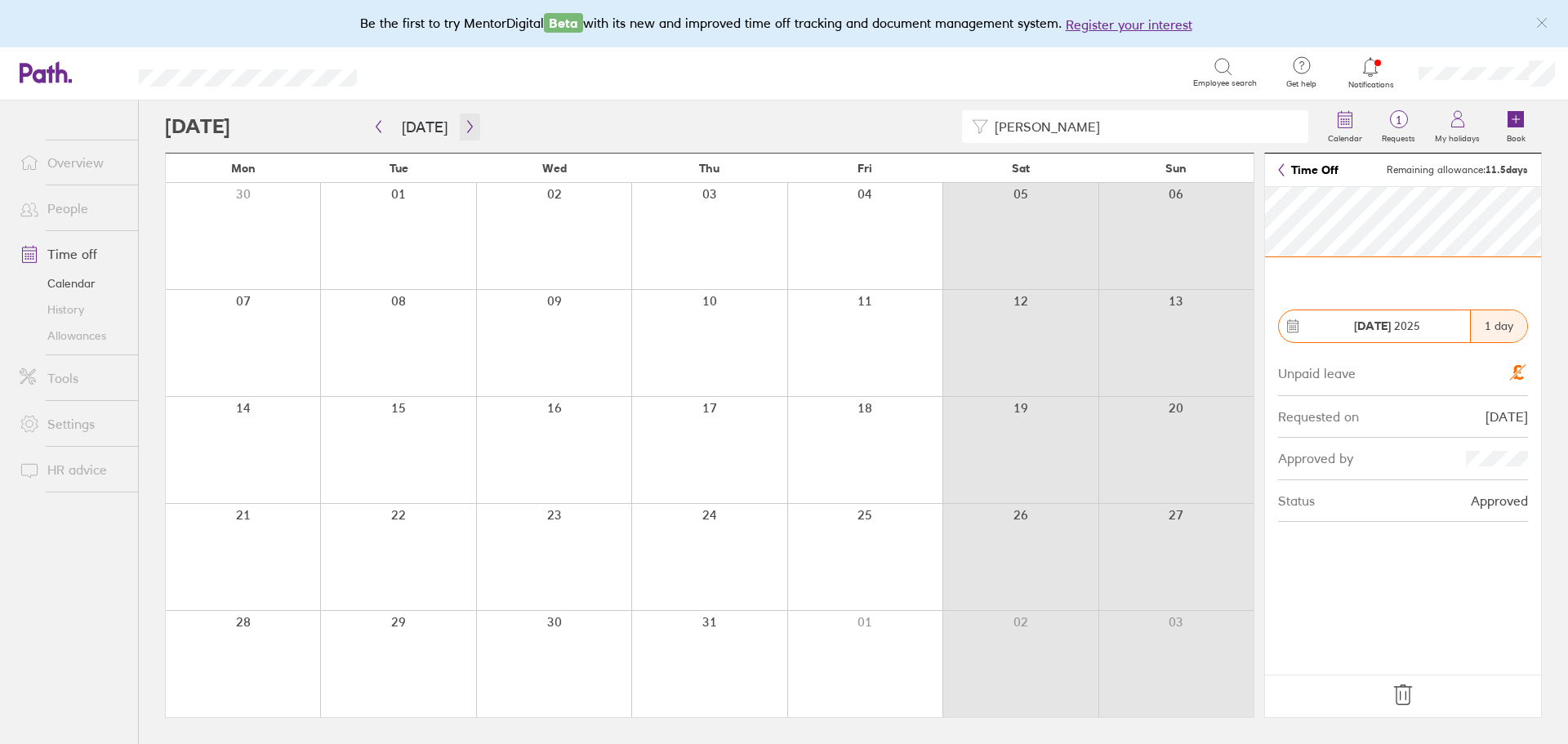
click at [466, 127] on icon "button" at bounding box center [470, 126] width 13 height 13
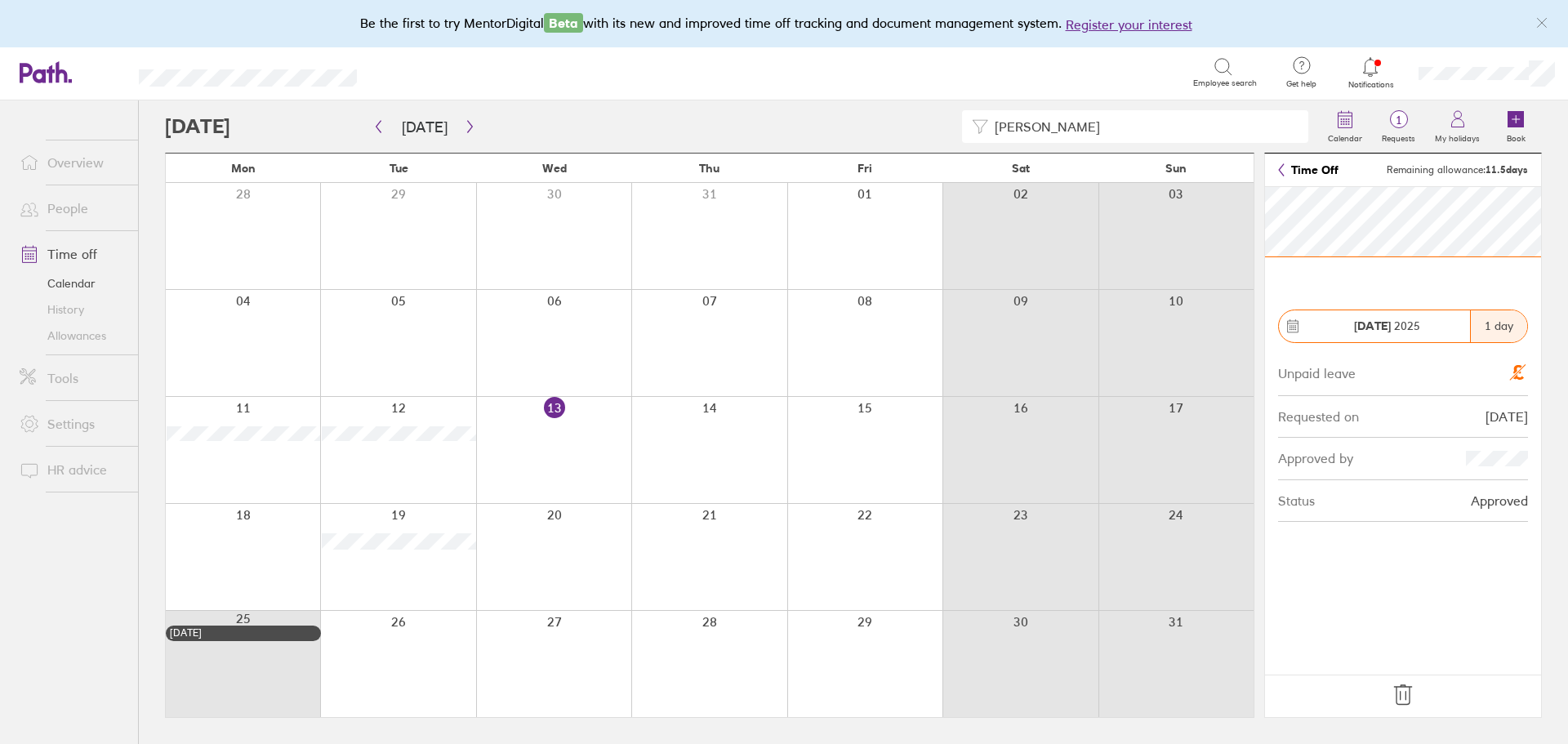
click at [78, 211] on link "People" at bounding box center [73, 208] width 132 height 33
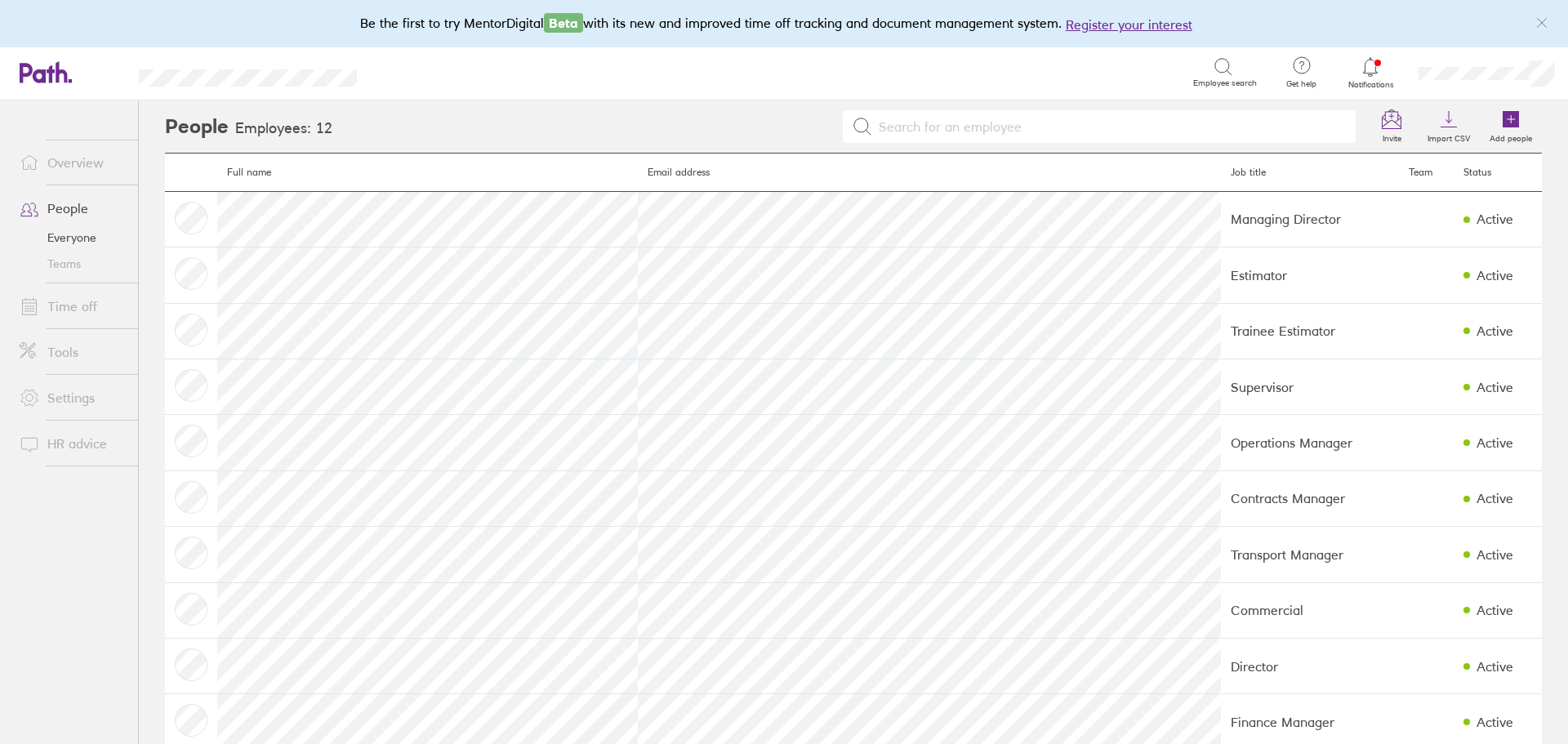
click at [85, 158] on link "Overview" at bounding box center [73, 162] width 132 height 33
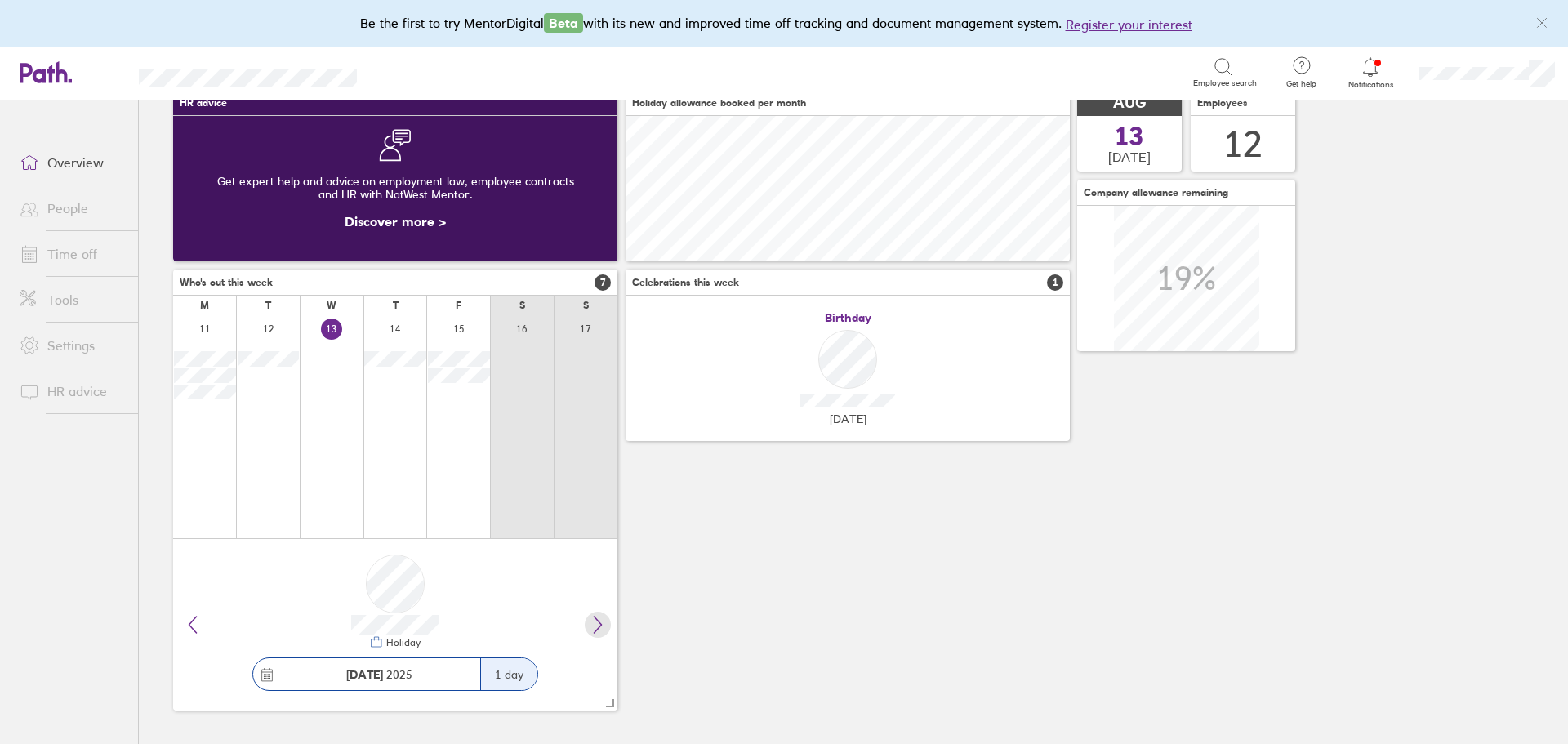
scroll to position [72, 0]
click at [603, 626] on icon at bounding box center [597, 623] width 19 height 19
click at [604, 626] on icon at bounding box center [597, 623] width 19 height 19
click at [67, 239] on link "Time off" at bounding box center [73, 253] width 132 height 33
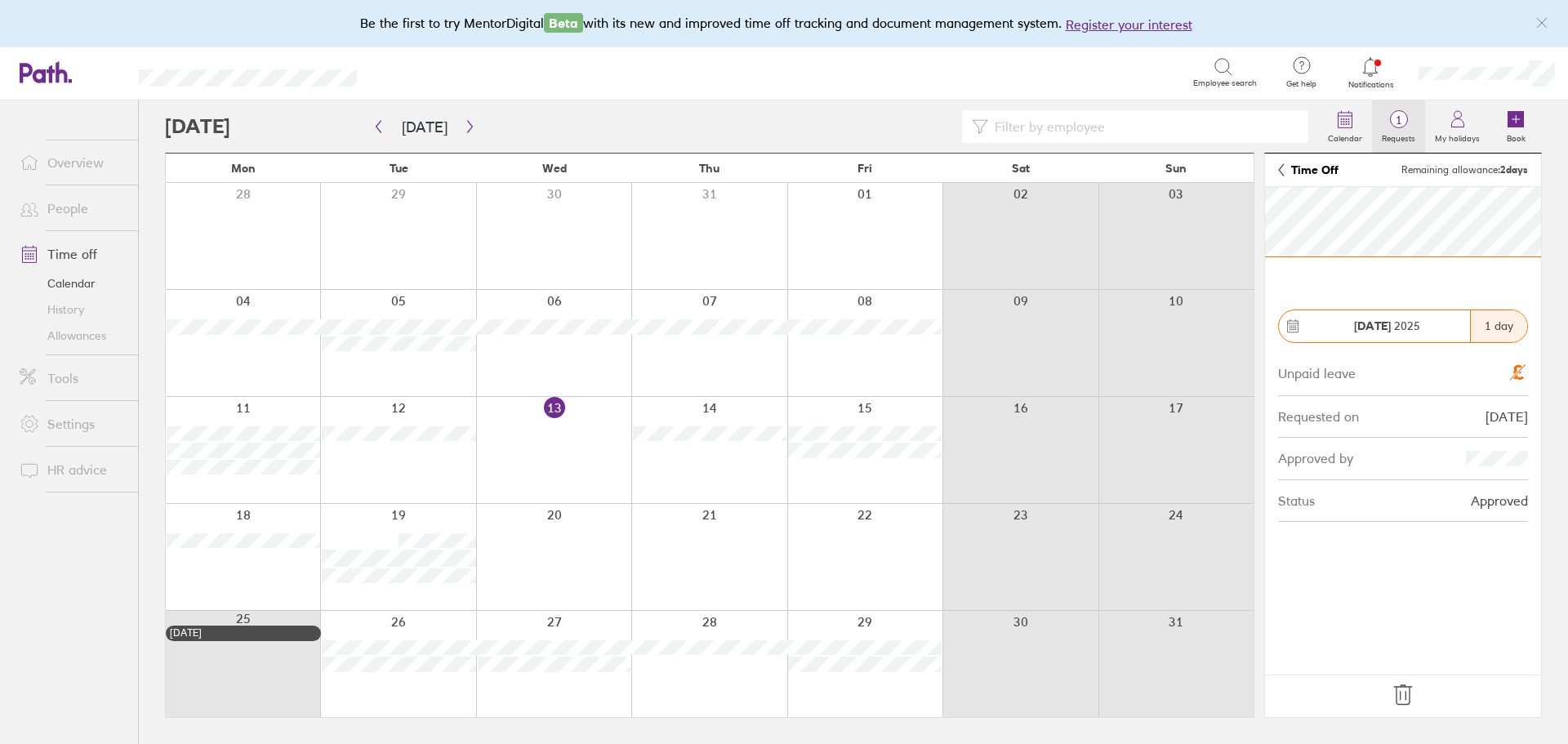
click at [1421, 128] on link "1 Requests" at bounding box center [1398, 127] width 53 height 52
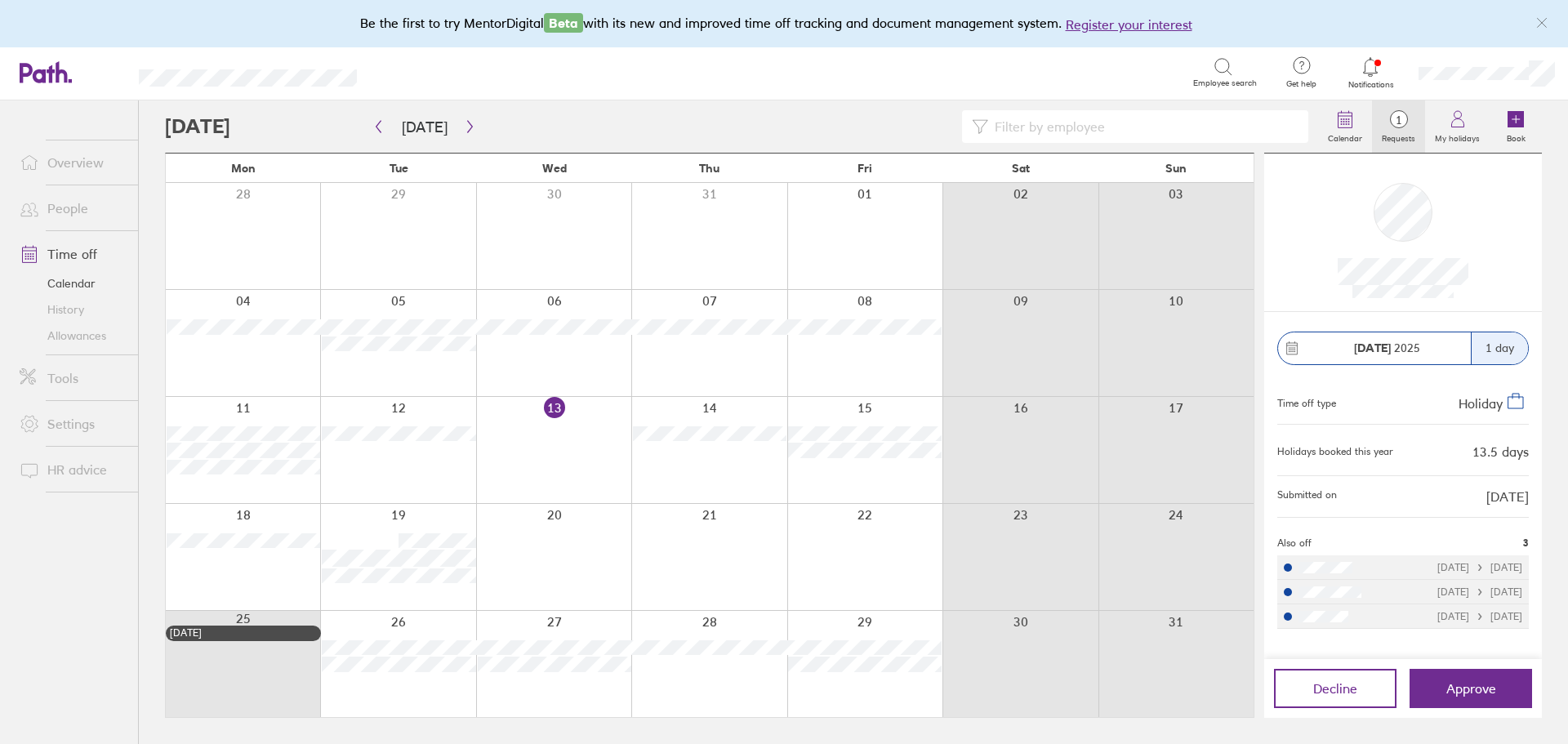
click at [226, 229] on div at bounding box center [242, 236] width 155 height 106
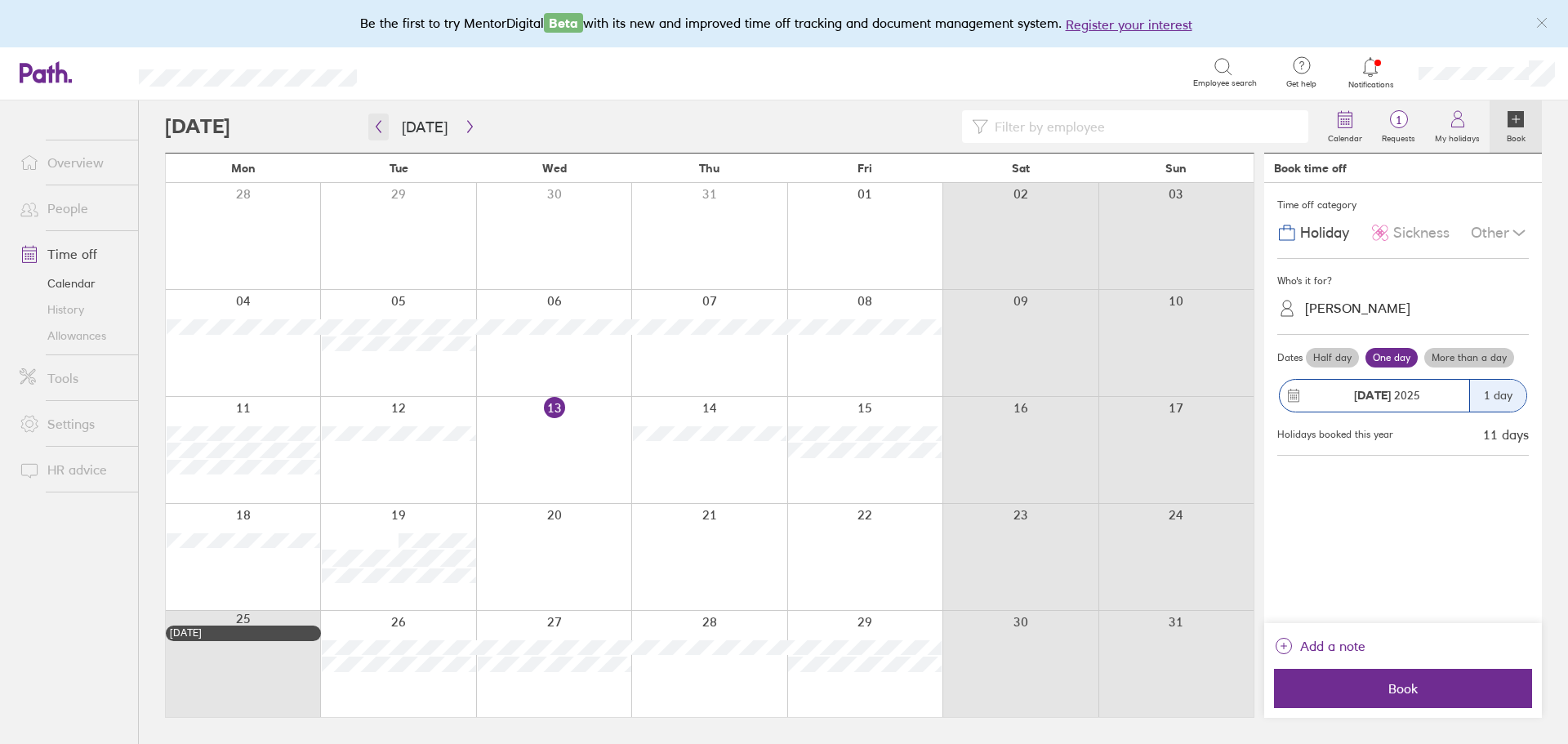
click at [387, 121] on button "button" at bounding box center [378, 127] width 20 height 27
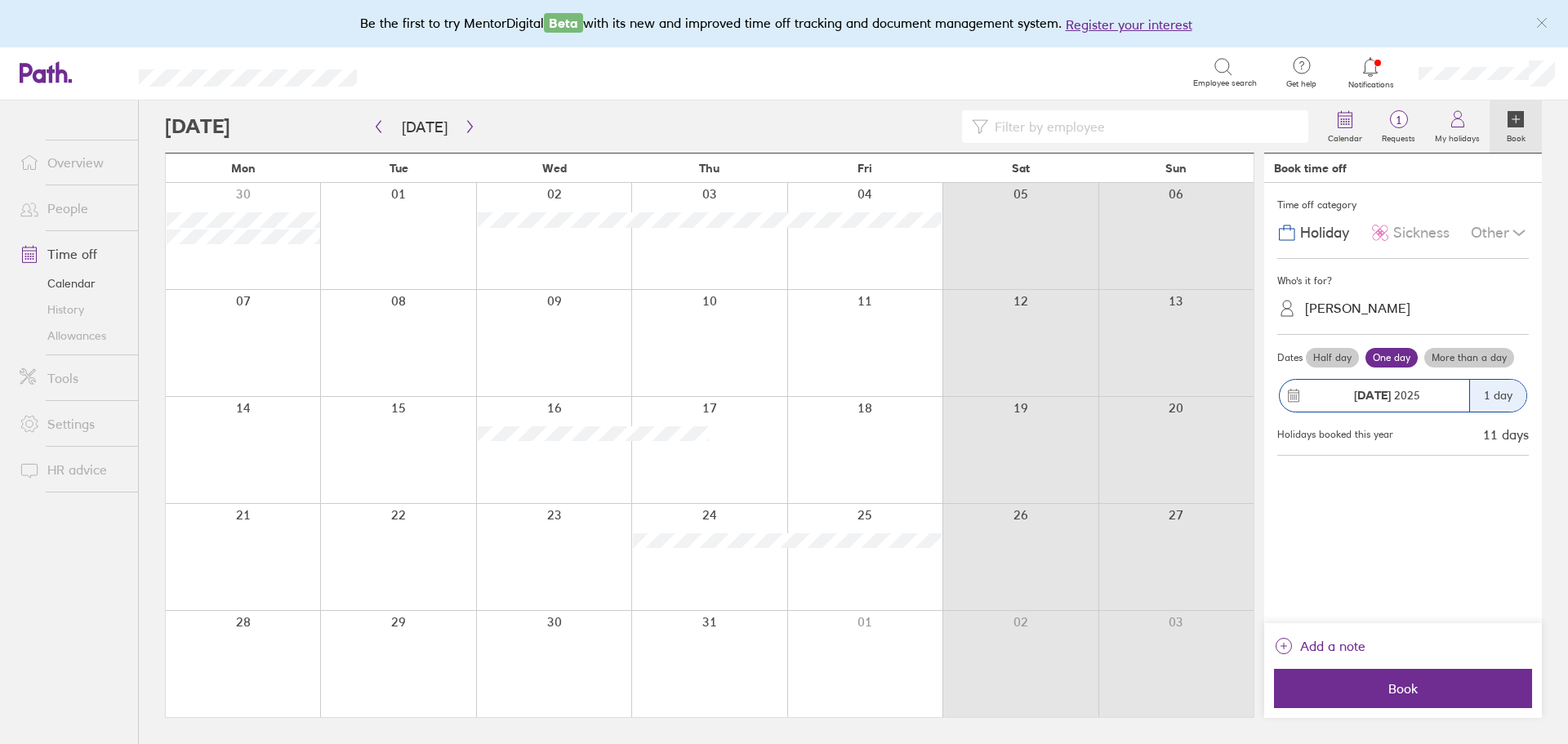
click at [64, 203] on link "People" at bounding box center [73, 208] width 132 height 33
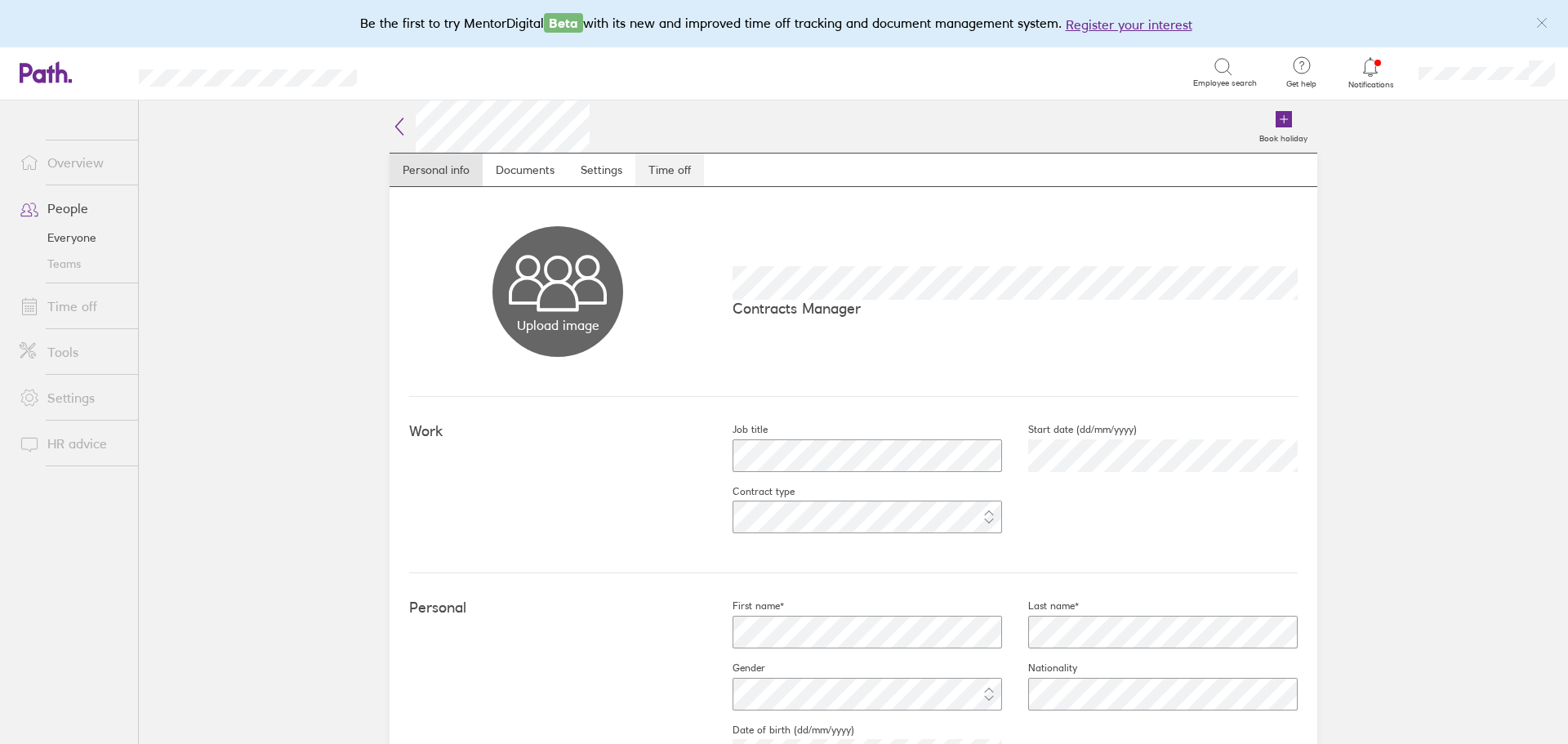
click at [678, 168] on link "Time off" at bounding box center [669, 170] width 68 height 33
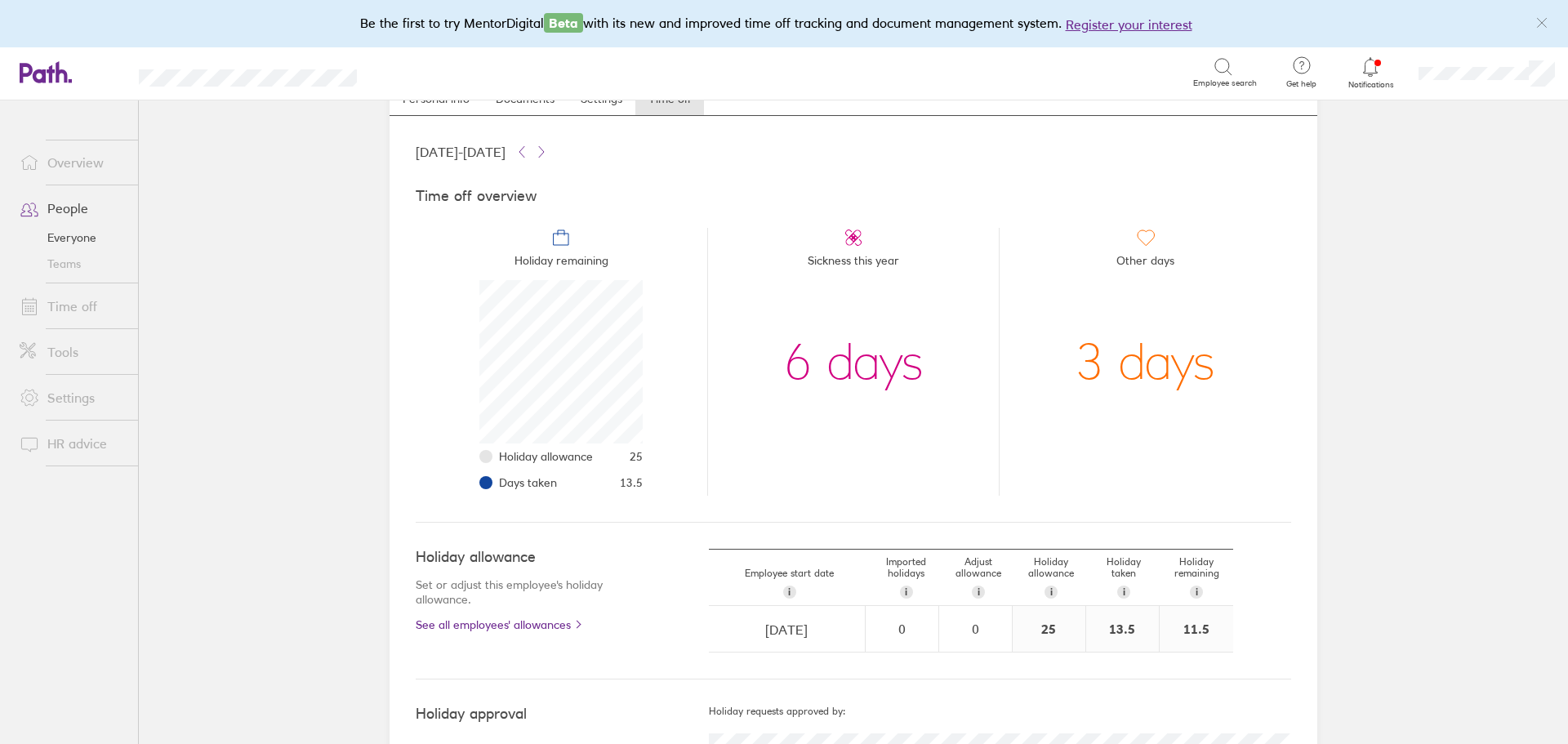
scroll to position [168, 0]
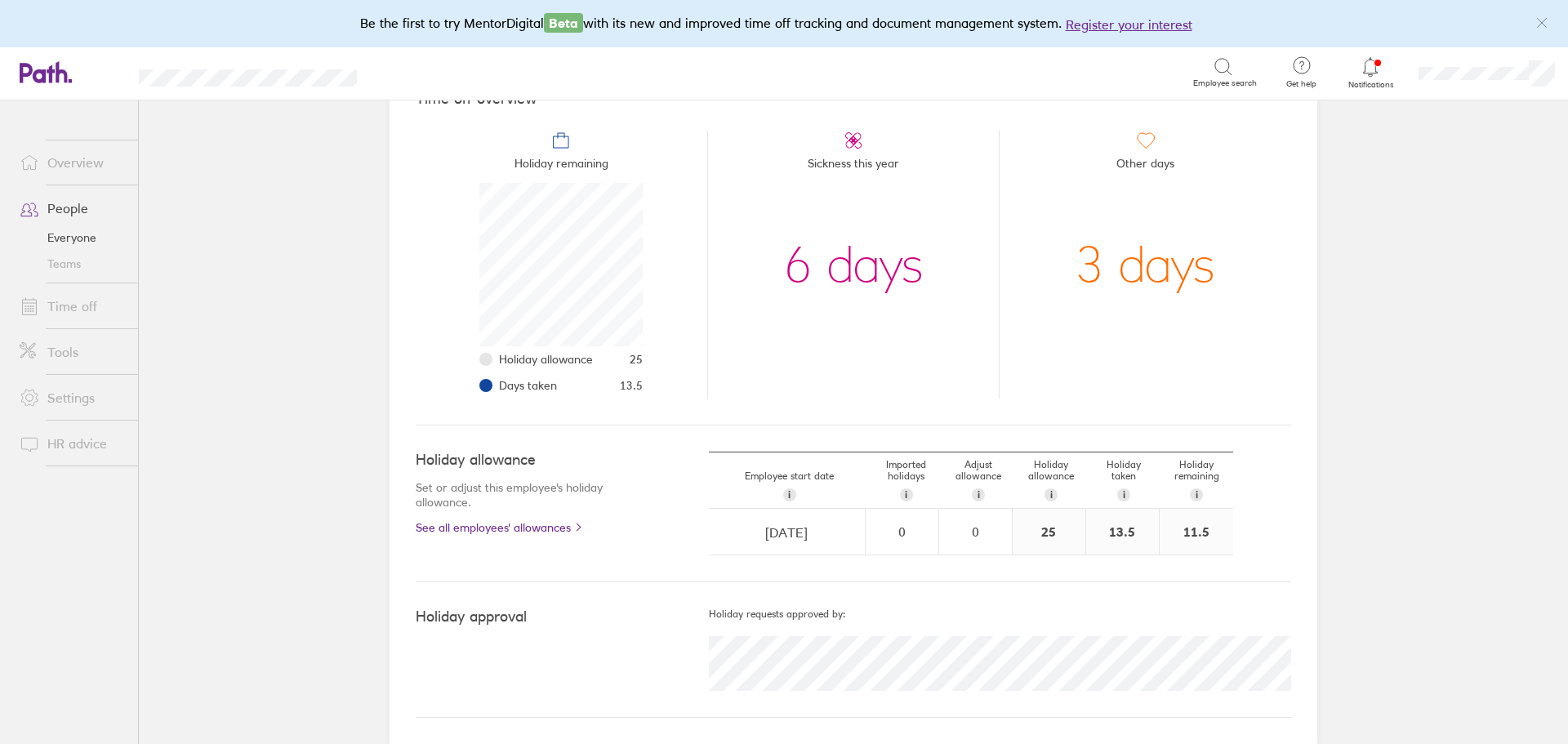
click at [86, 213] on link "People" at bounding box center [73, 208] width 132 height 33
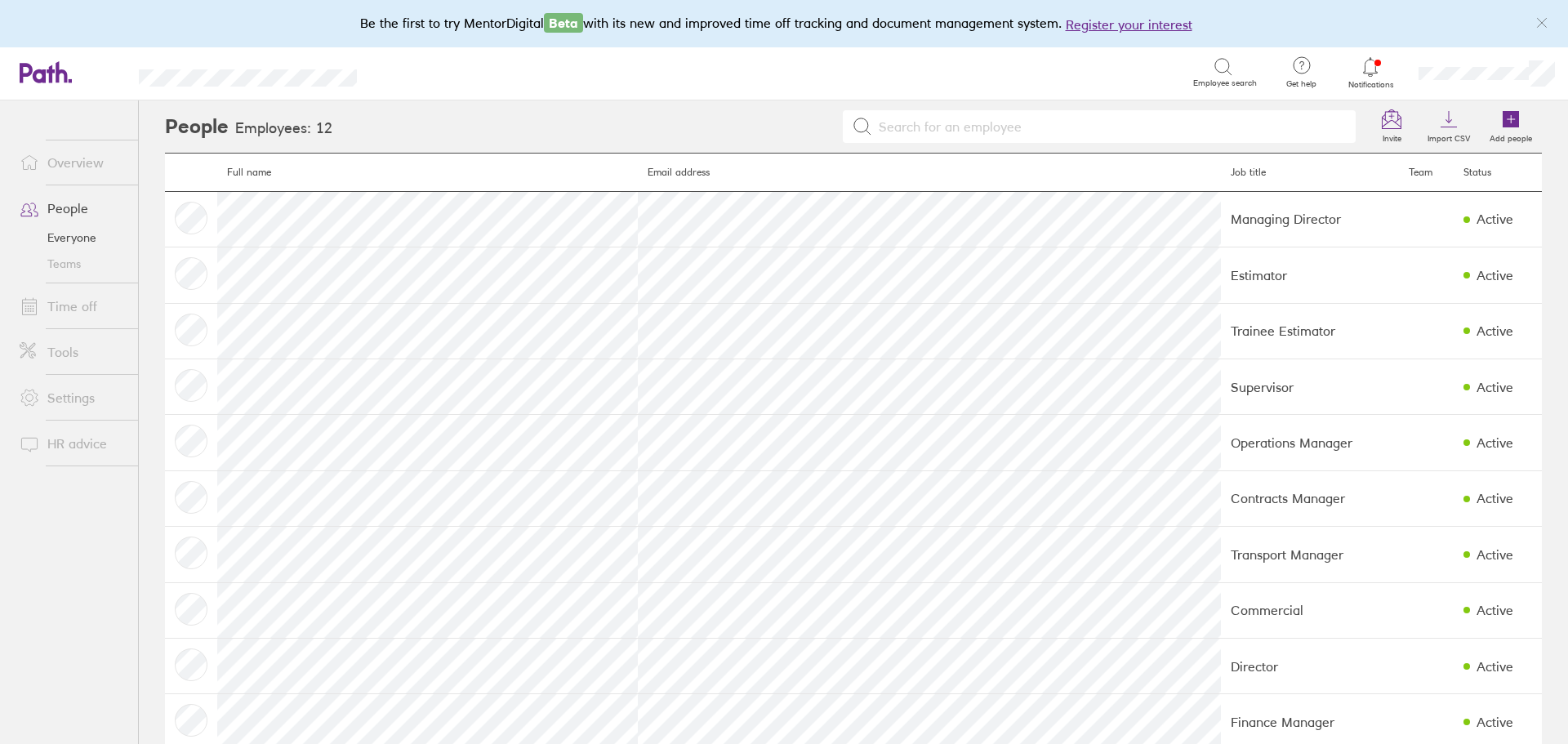
click at [1217, 134] on input at bounding box center [1110, 126] width 475 height 31
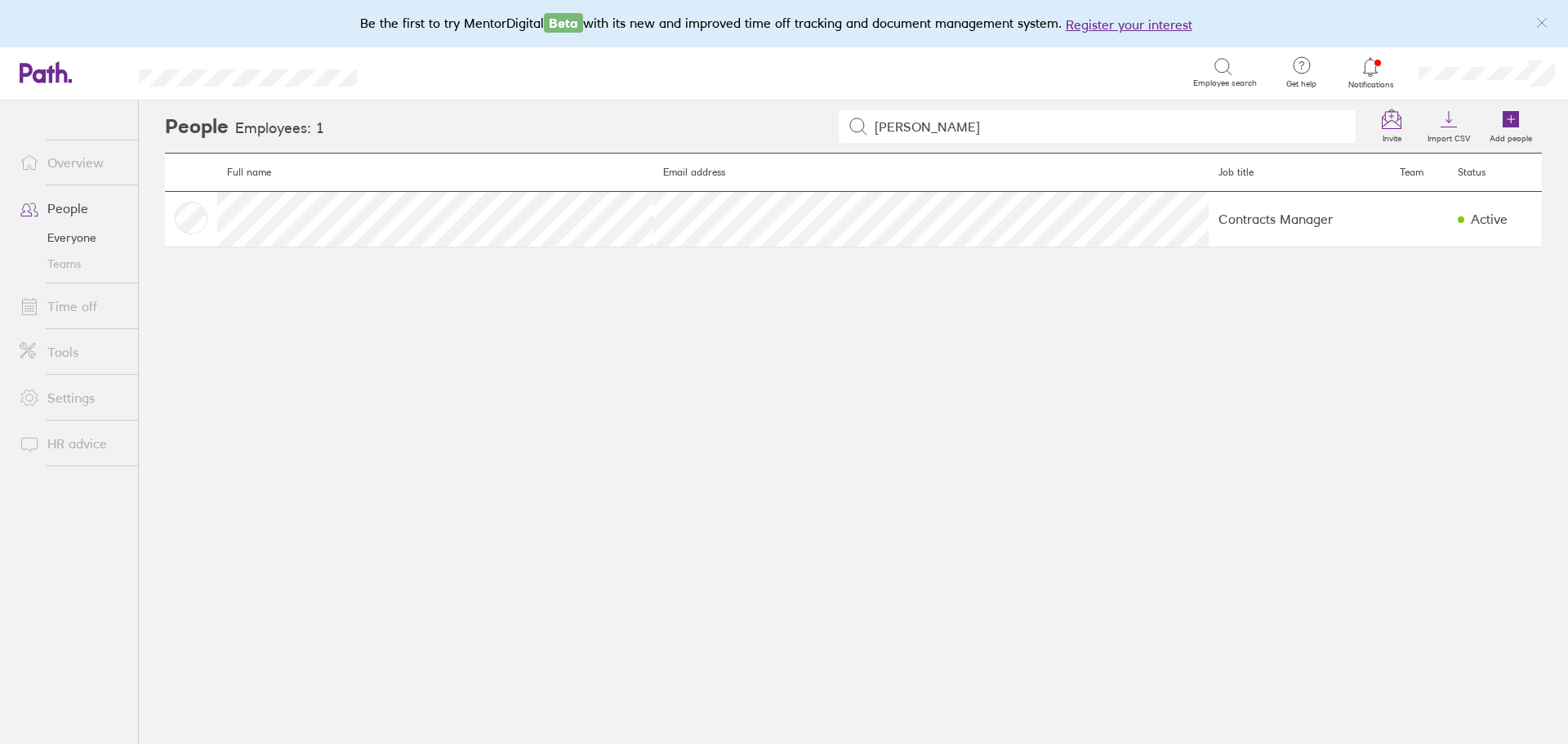
type input "jimmy"
click at [77, 240] on link "Everyone" at bounding box center [73, 237] width 132 height 26
click at [73, 293] on link "Time off" at bounding box center [73, 306] width 132 height 33
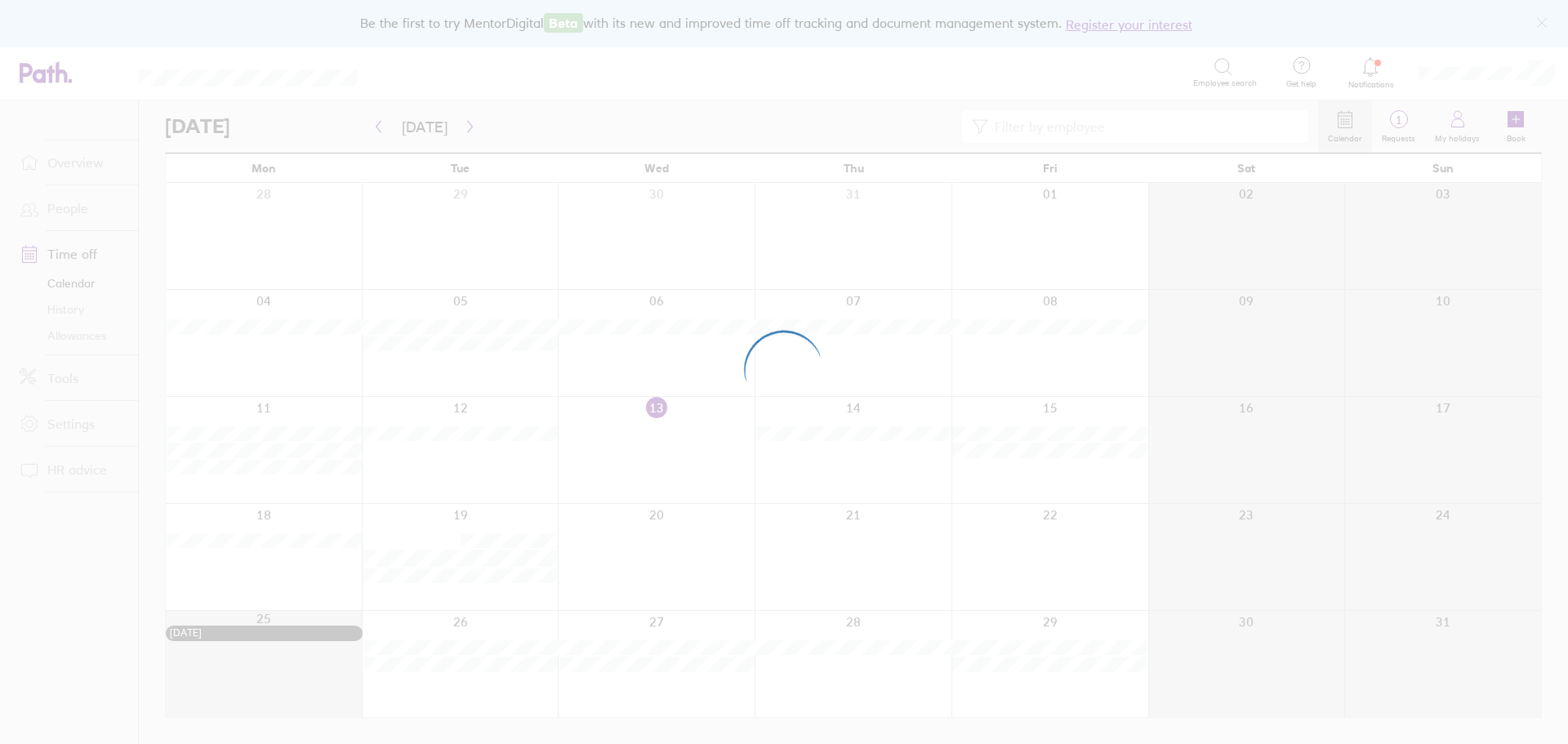
click at [69, 307] on div at bounding box center [784, 372] width 1568 height 744
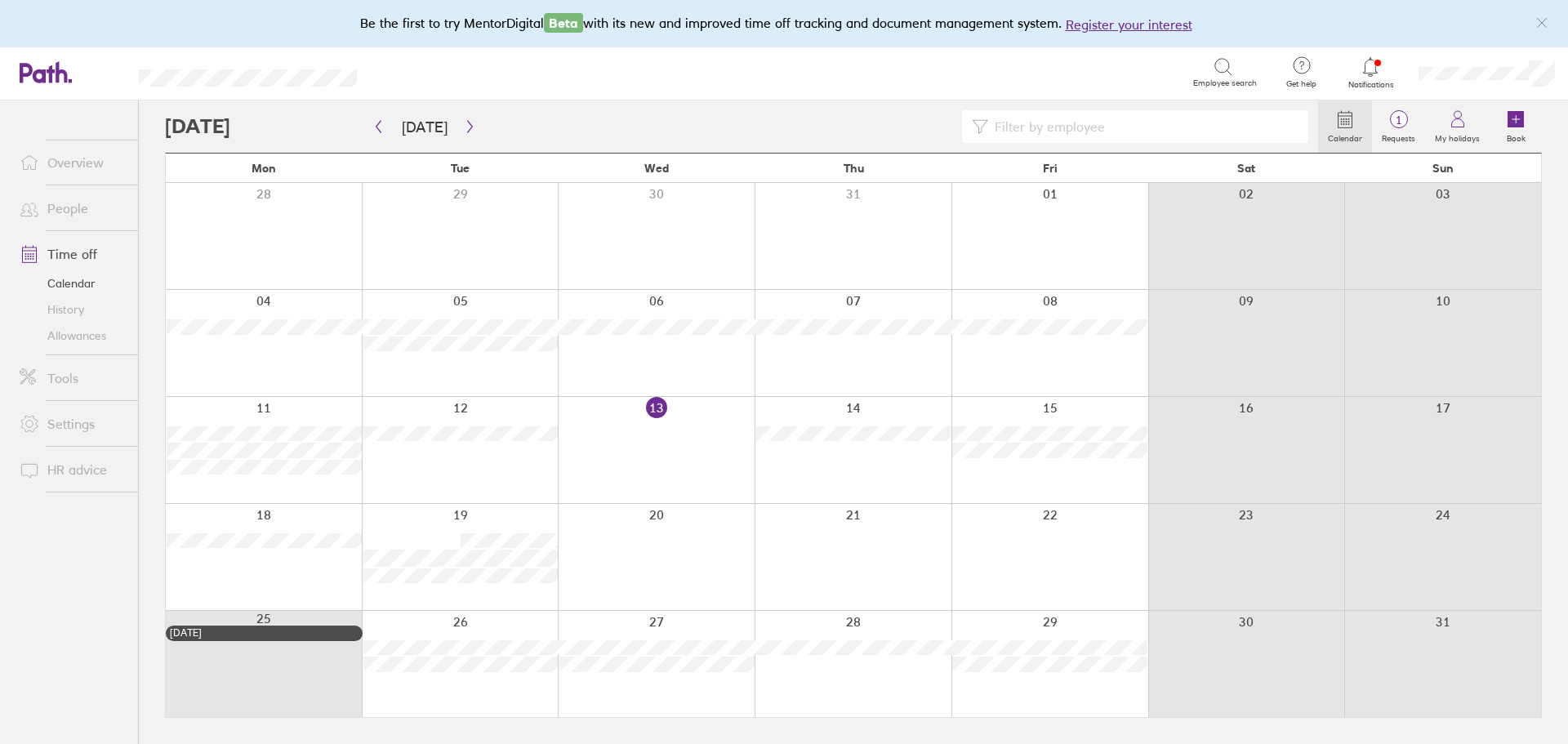
click at [1039, 133] on input at bounding box center [1143, 126] width 310 height 31
type input "jimmy"
click at [373, 121] on icon "button" at bounding box center [378, 126] width 13 height 13
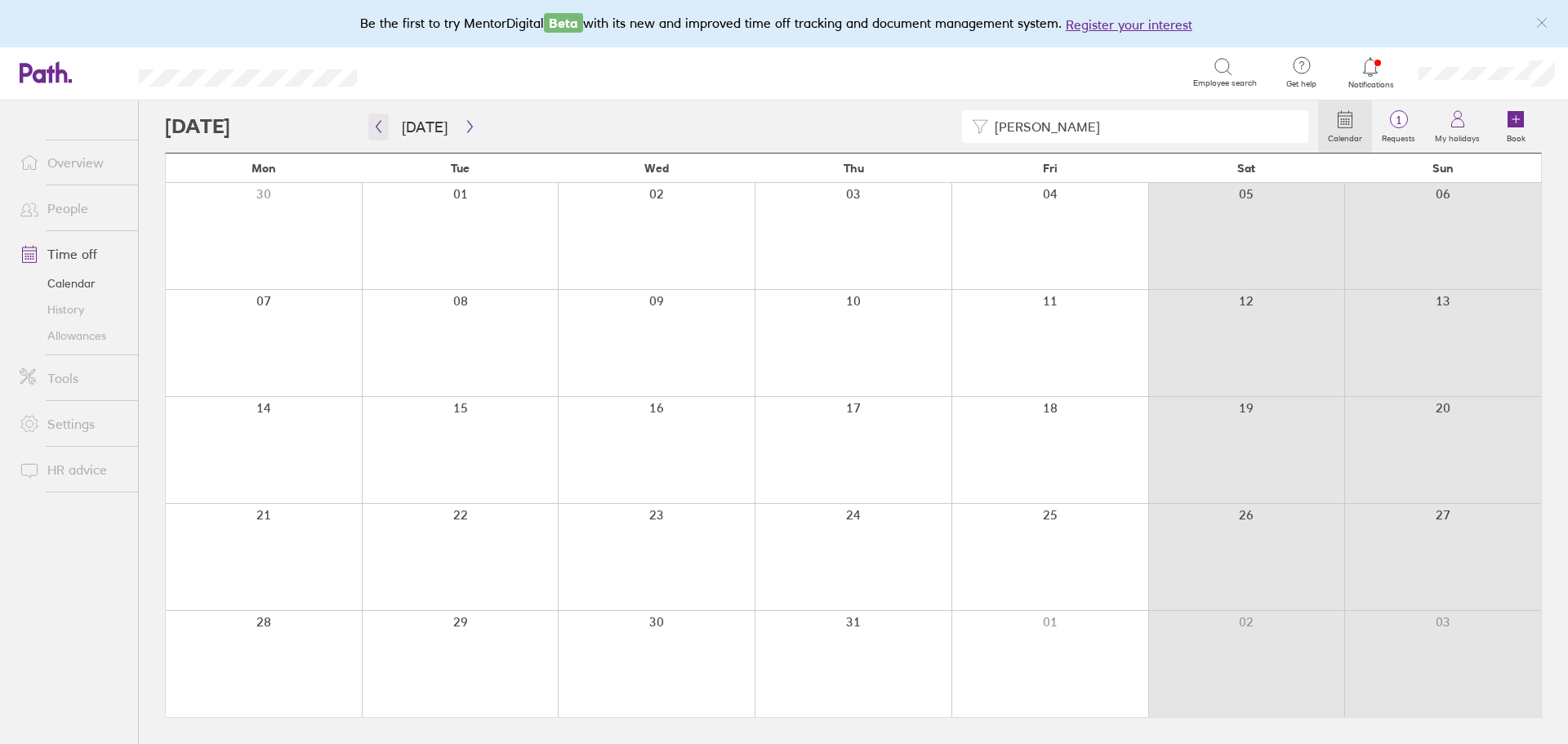
click at [385, 125] on button "button" at bounding box center [378, 127] width 20 height 27
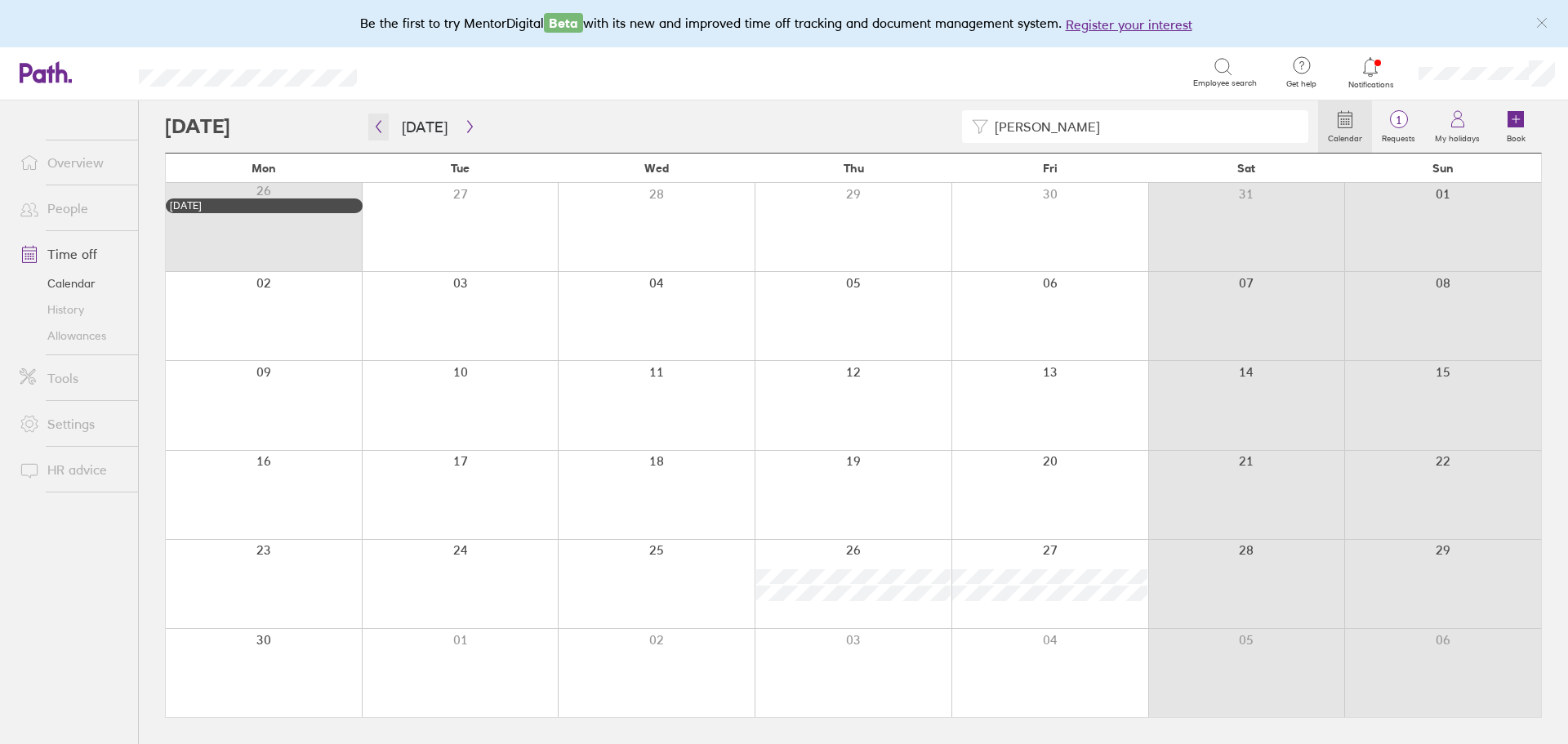
click at [382, 128] on icon "button" at bounding box center [378, 126] width 13 height 13
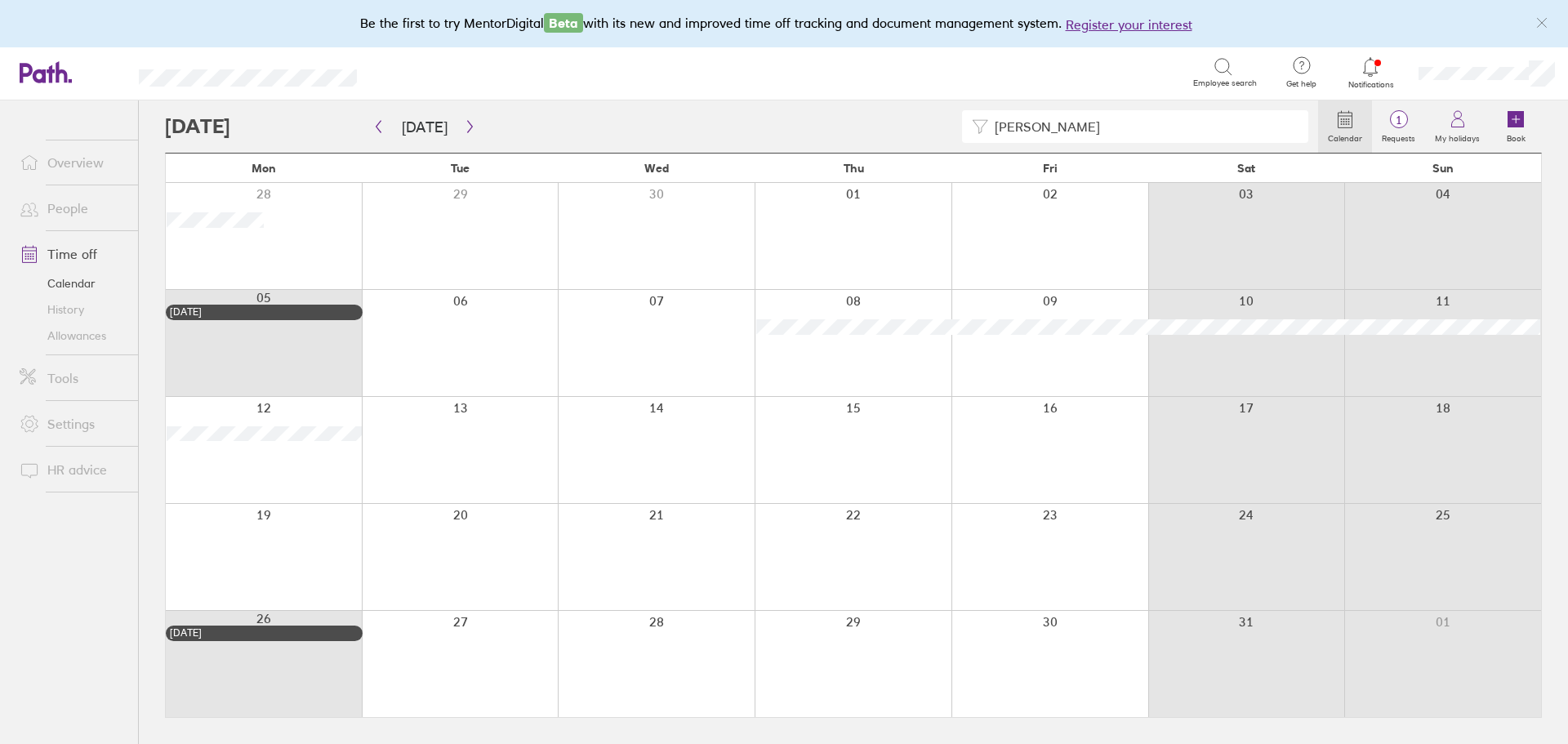
drag, startPoint x: 382, startPoint y: 128, endPoint x: 686, endPoint y: 571, distance: 537.3
click at [686, 571] on div at bounding box center [656, 557] width 197 height 106
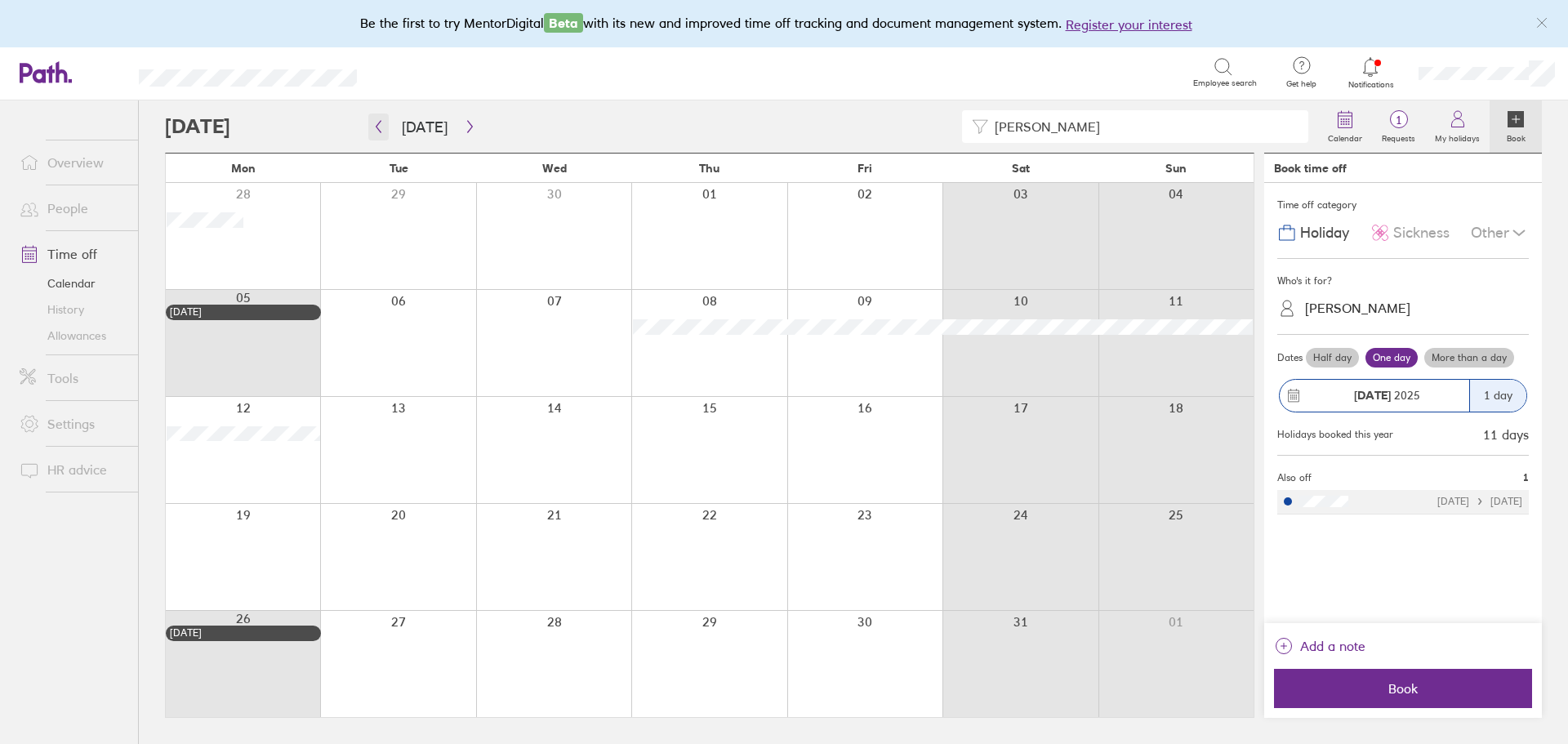
click at [377, 129] on icon "button" at bounding box center [378, 126] width 13 height 13
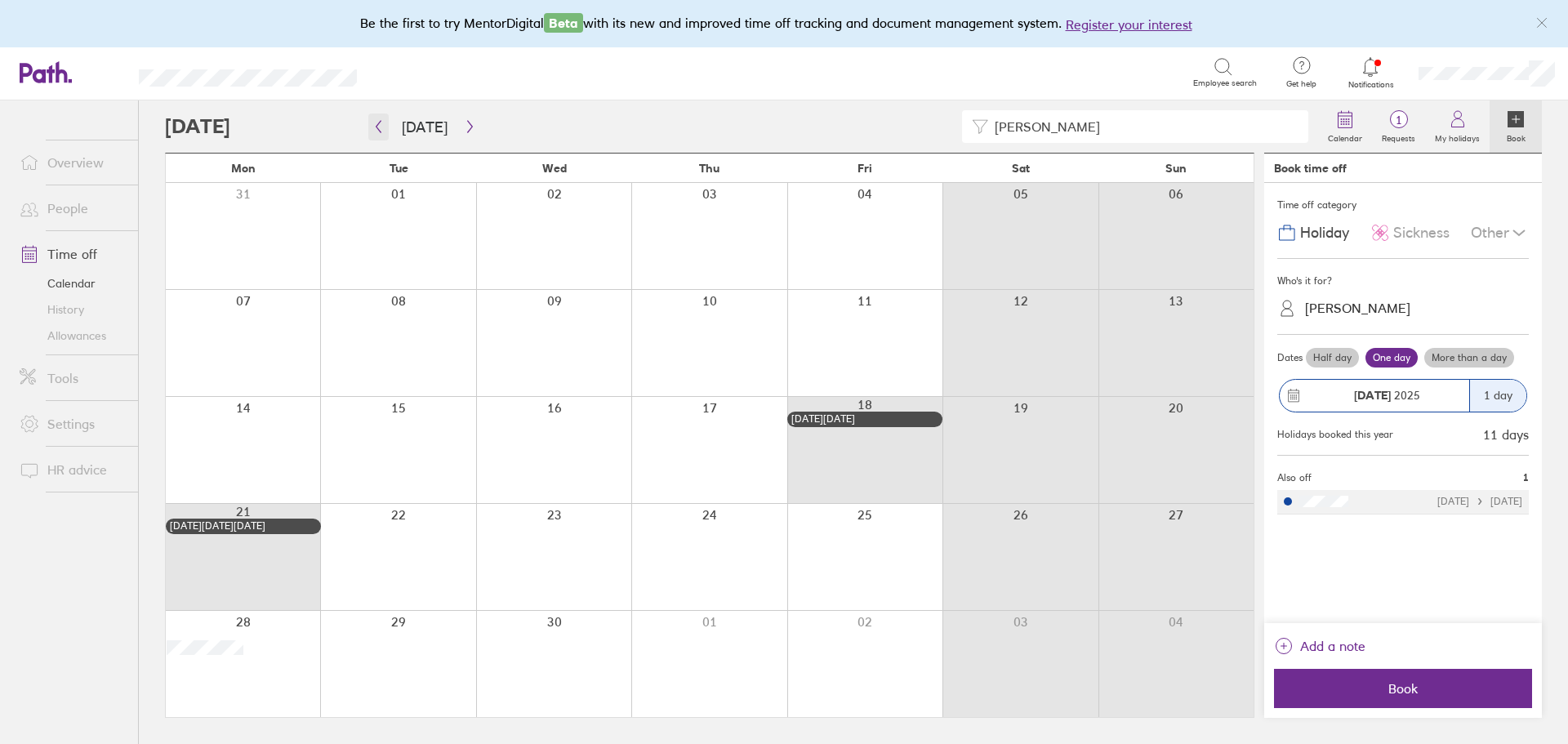
click at [377, 129] on icon "button" at bounding box center [378, 126] width 13 height 13
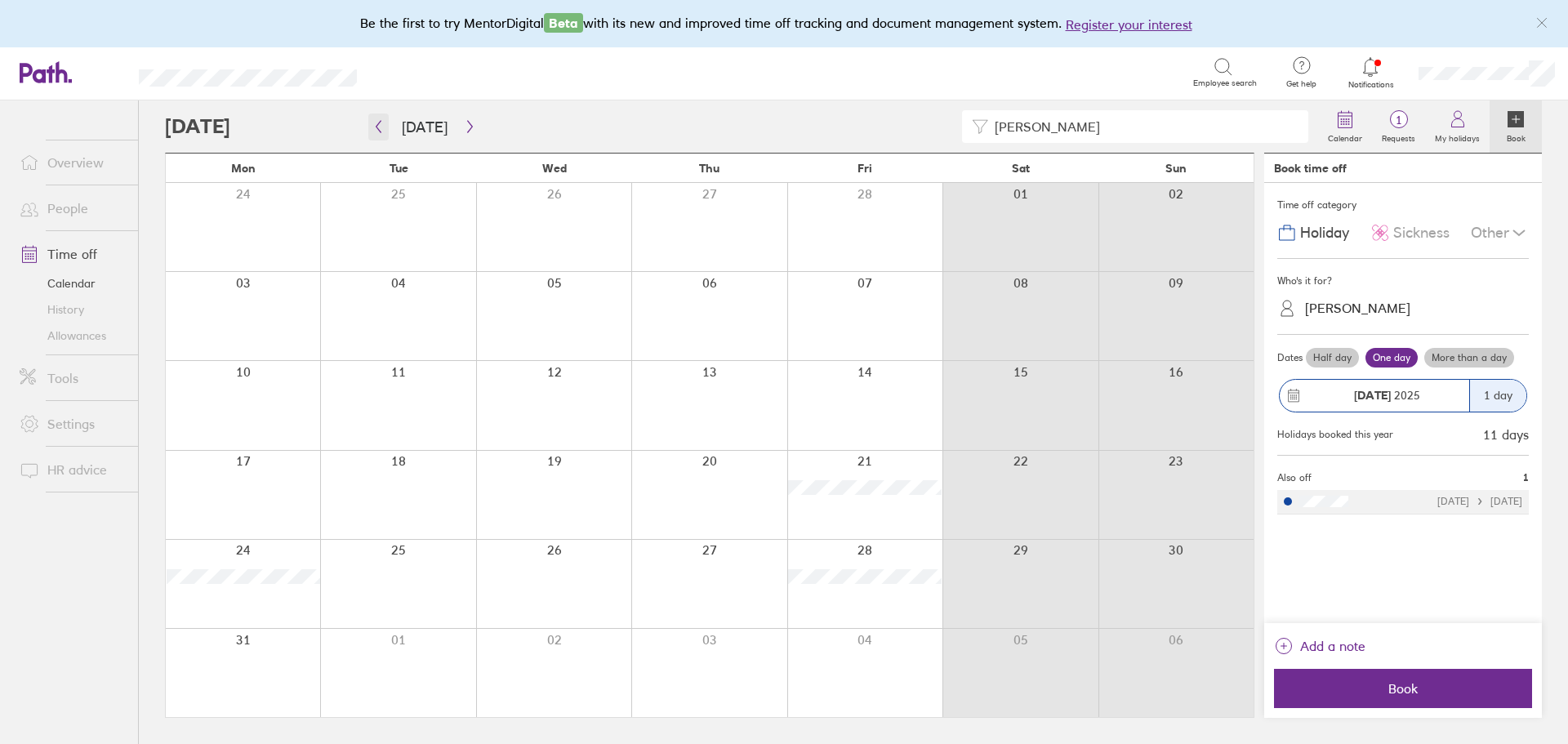
click at [377, 129] on icon "button" at bounding box center [378, 126] width 13 height 13
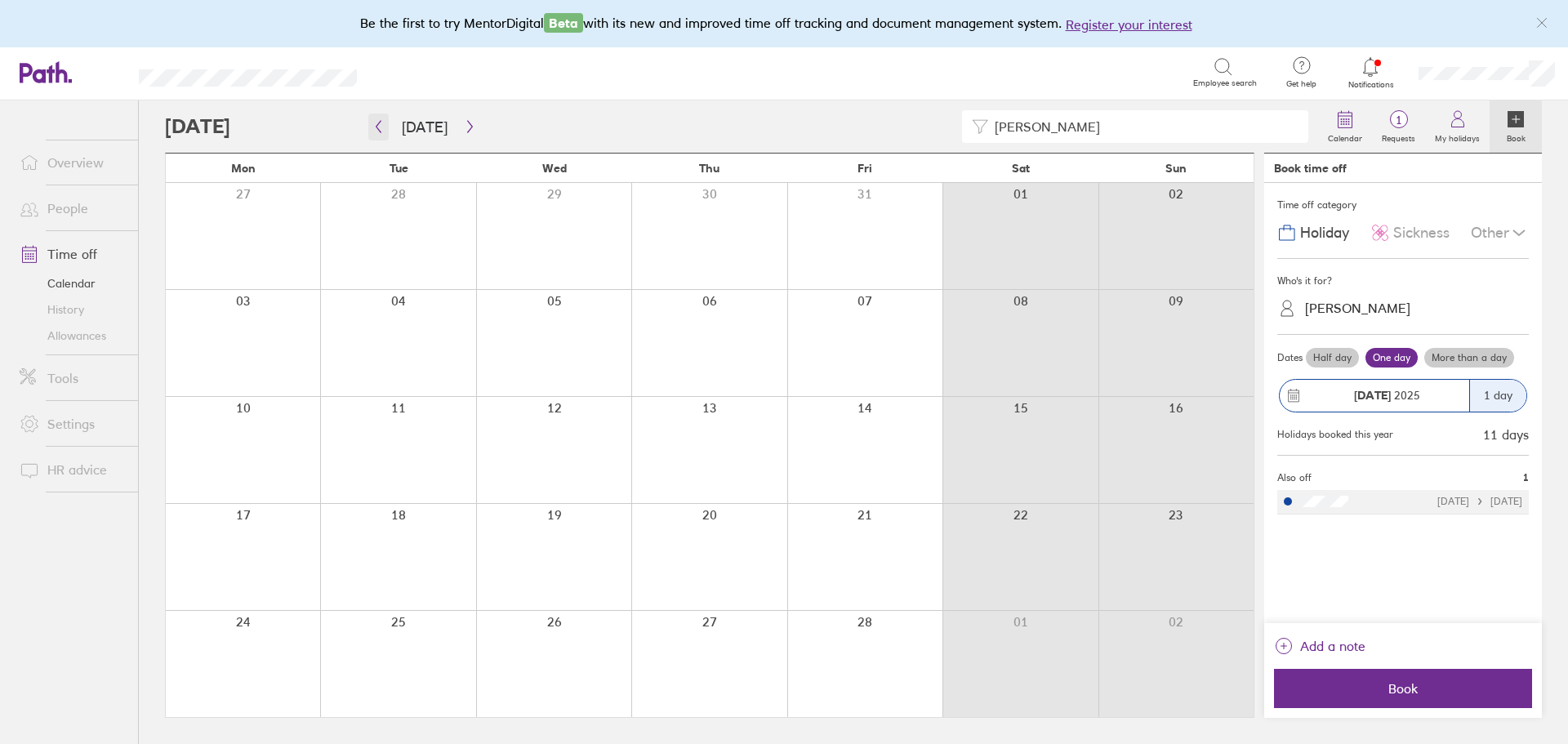
click at [377, 129] on icon "button" at bounding box center [378, 126] width 13 height 13
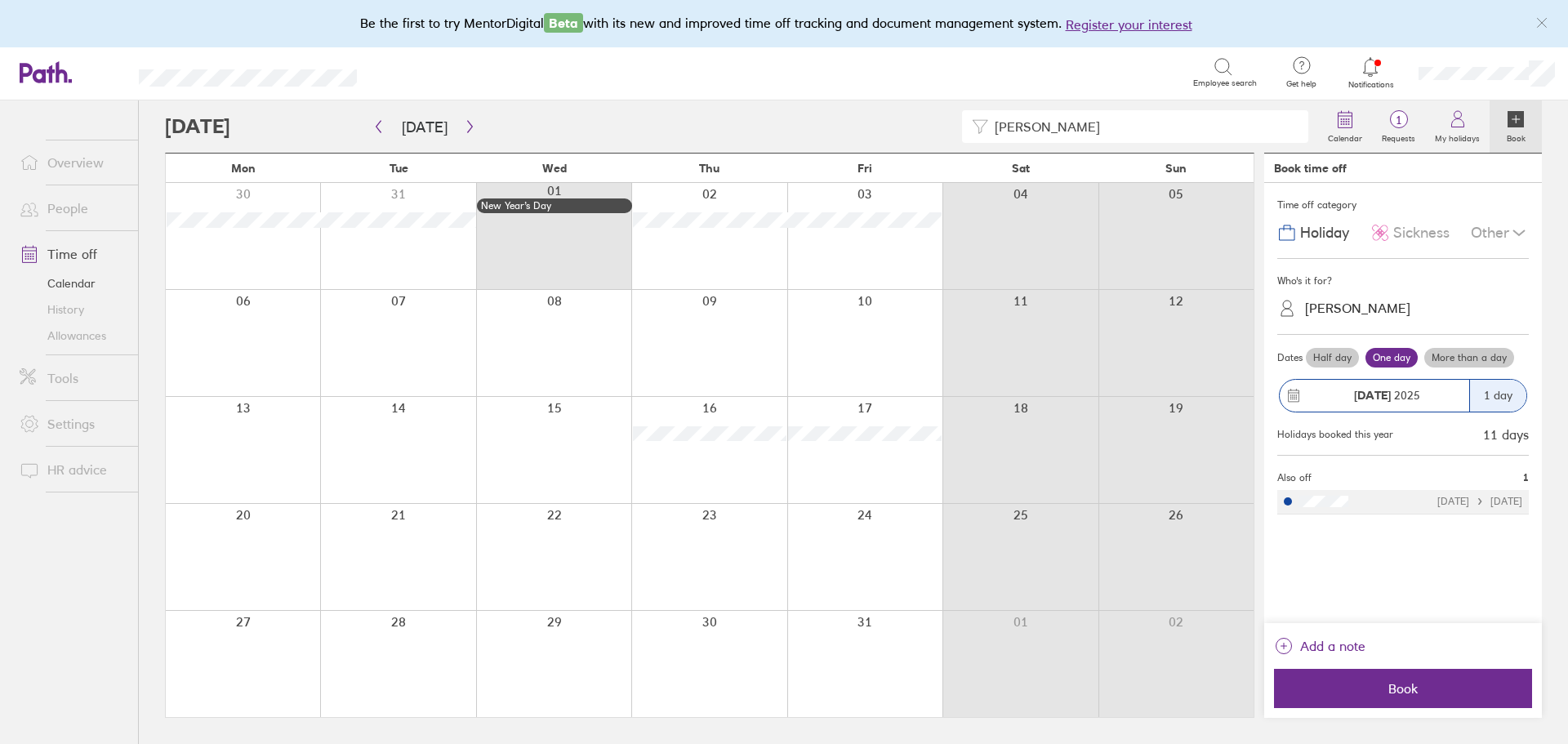
click at [80, 160] on link "Overview" at bounding box center [73, 162] width 132 height 33
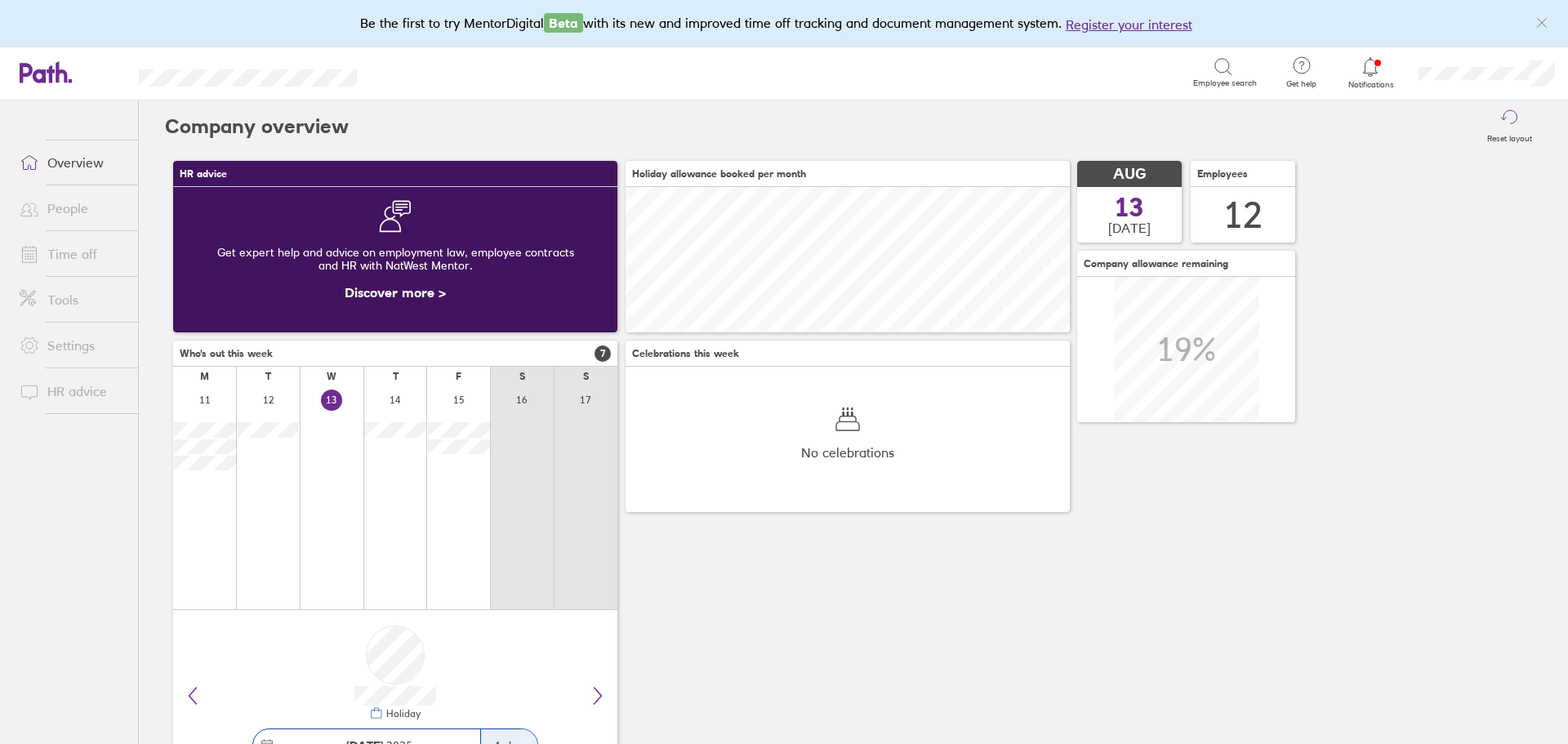
scroll to position [145, 444]
